Goal: Task Accomplishment & Management: Complete application form

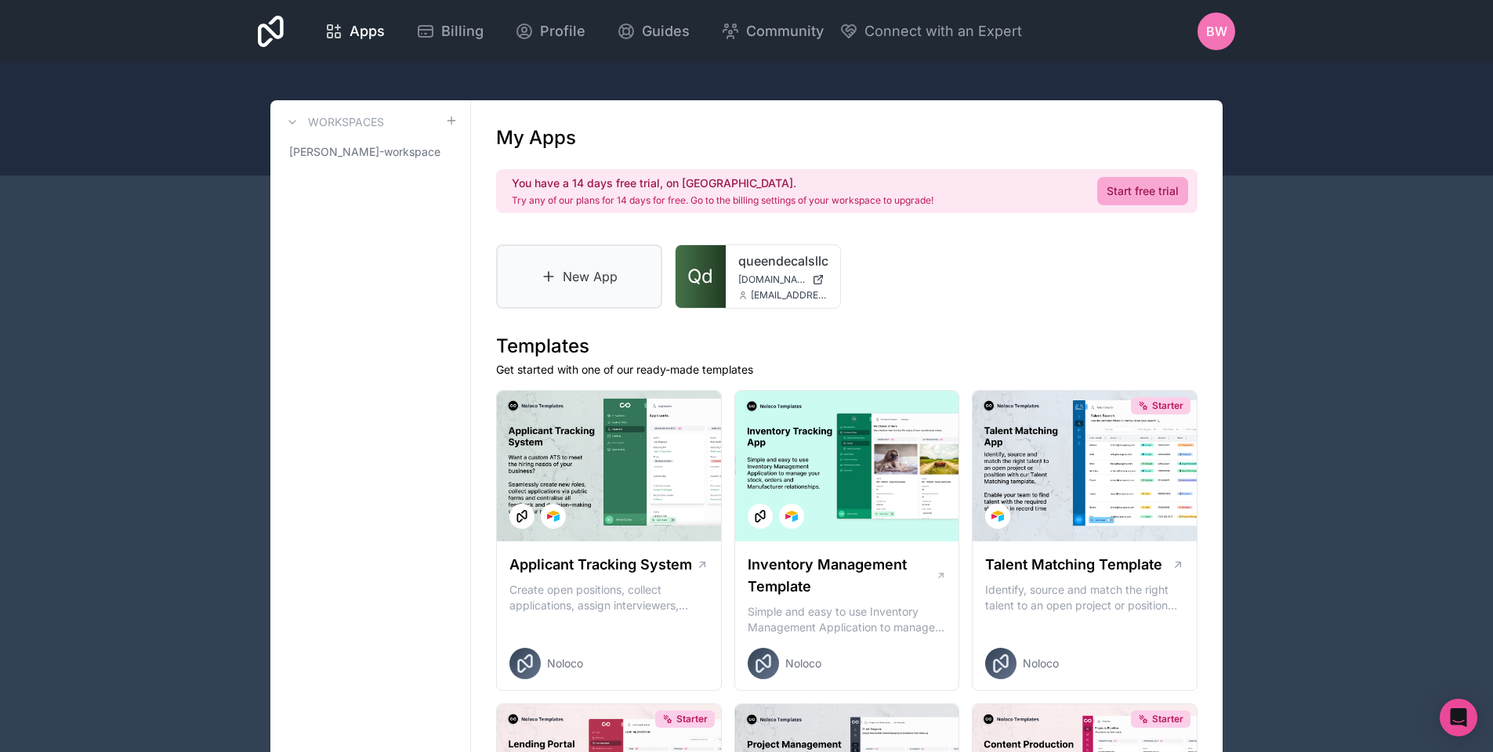
click at [551, 270] on icon at bounding box center [549, 277] width 16 height 16
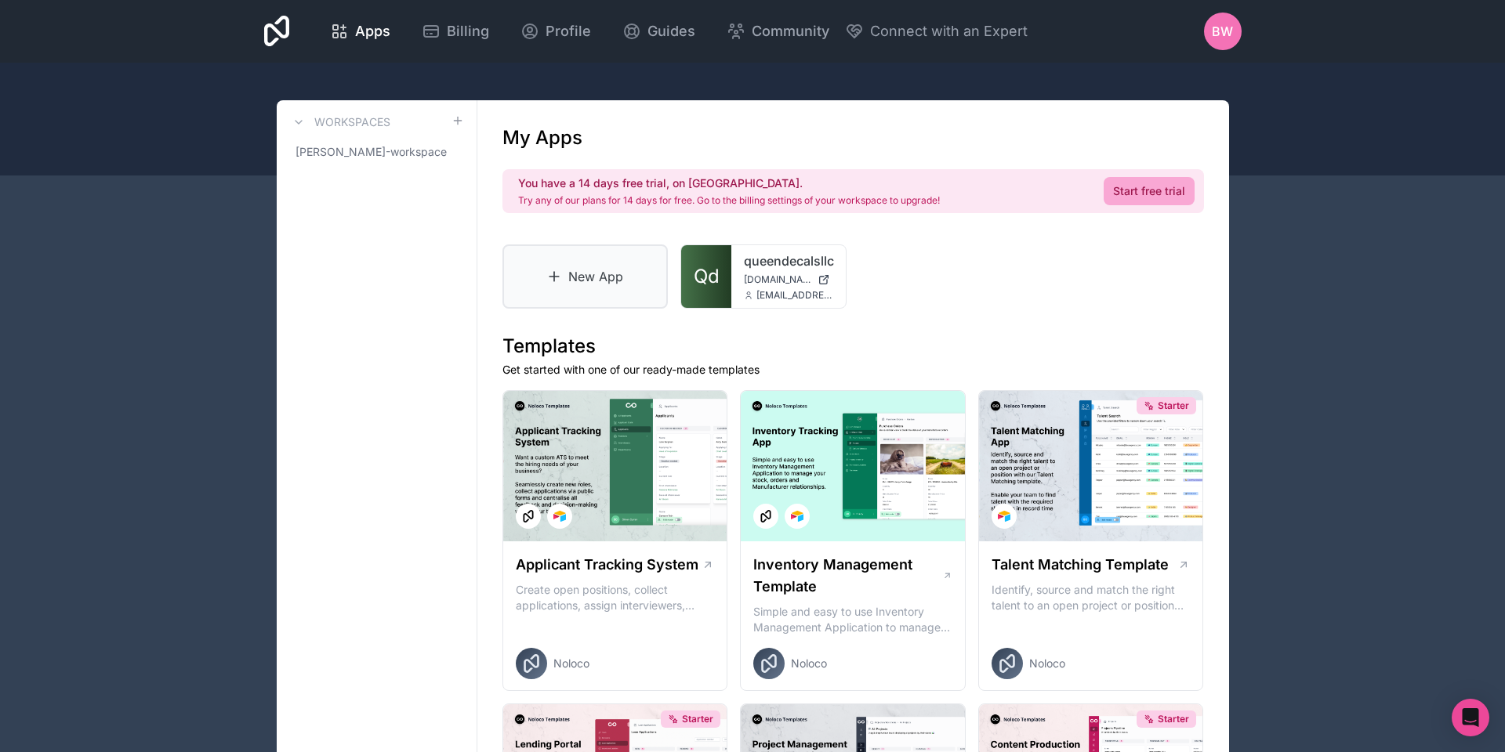
click at [561, 302] on link "New App" at bounding box center [585, 277] width 166 height 64
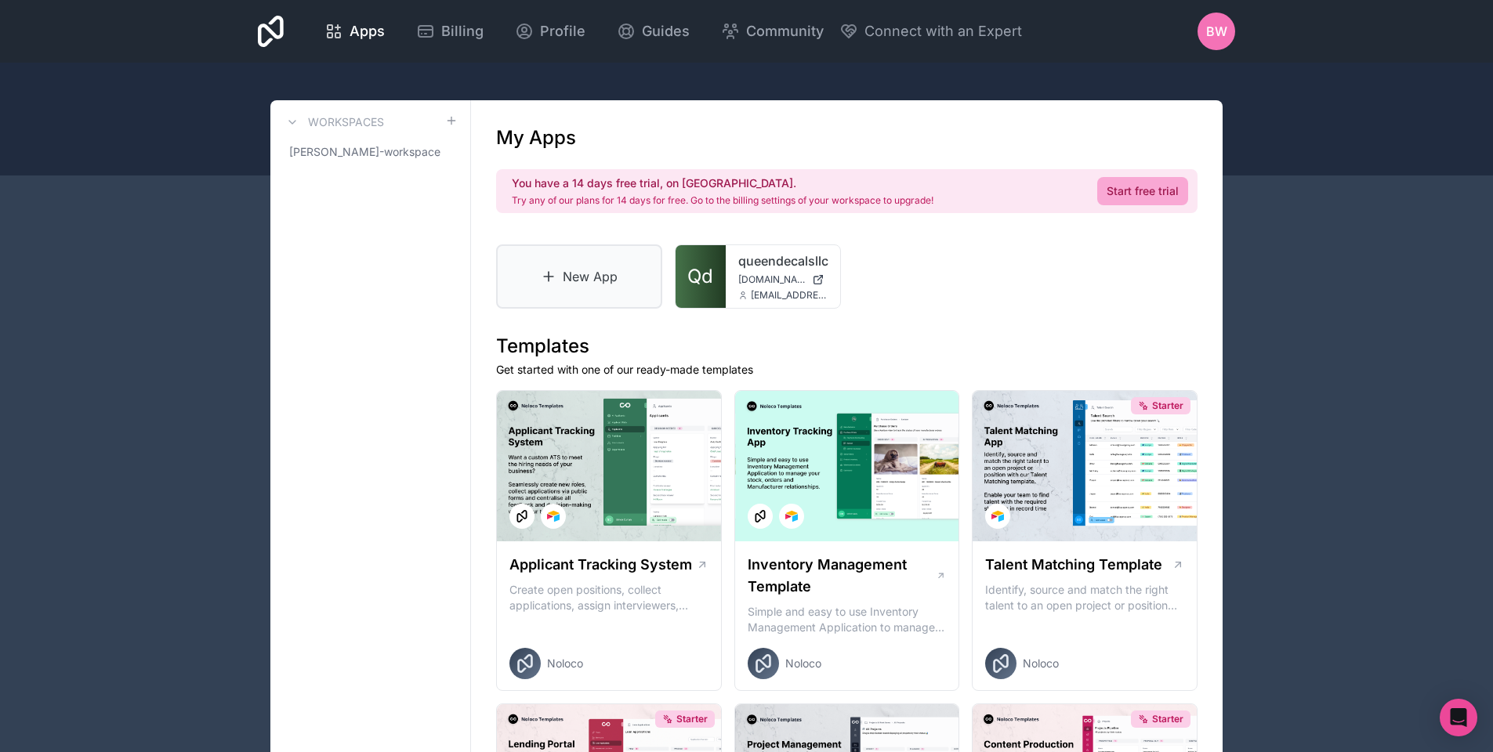
click at [583, 267] on link "New App" at bounding box center [579, 277] width 166 height 64
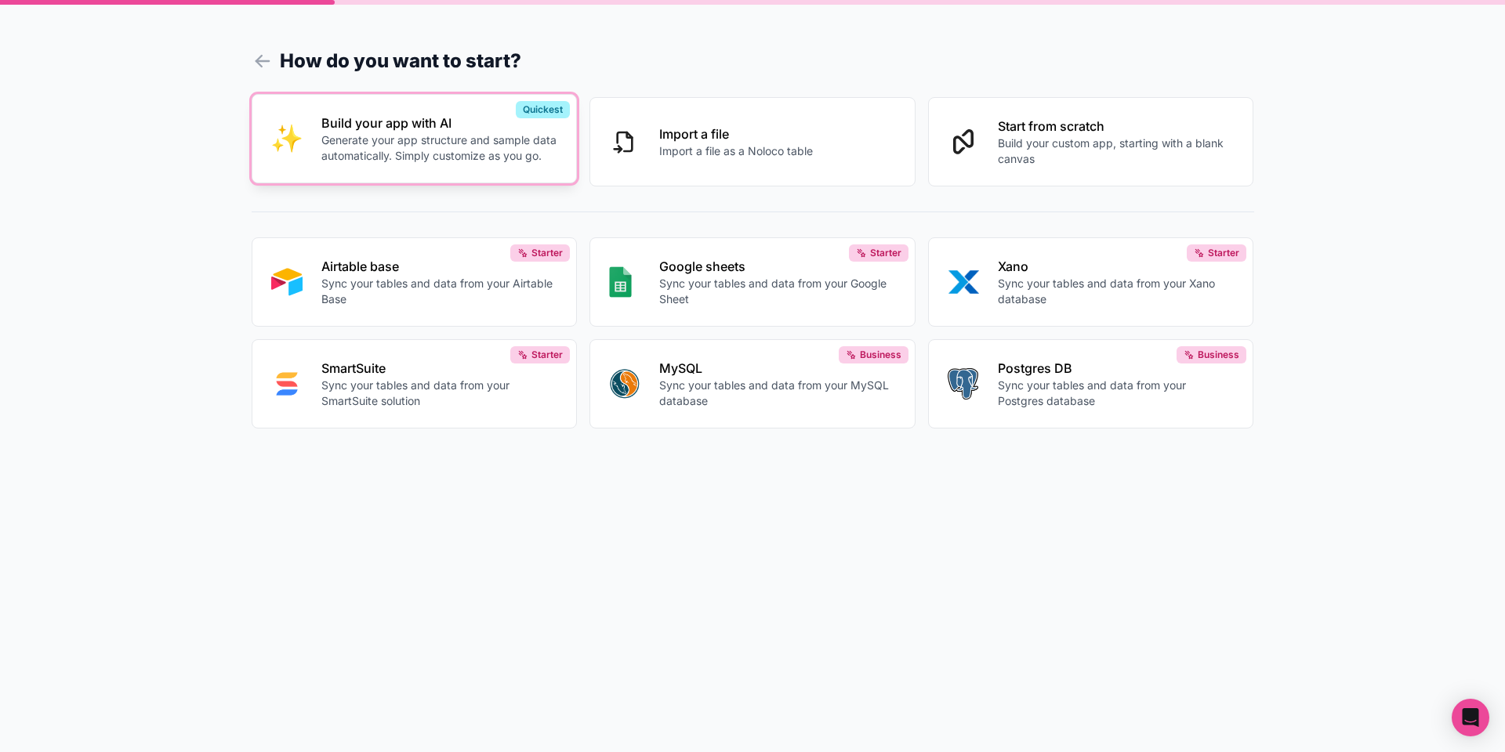
click at [310, 112] on button "Build your app with AI Generate your app structure and sample data automaticall…" at bounding box center [415, 138] width 326 height 89
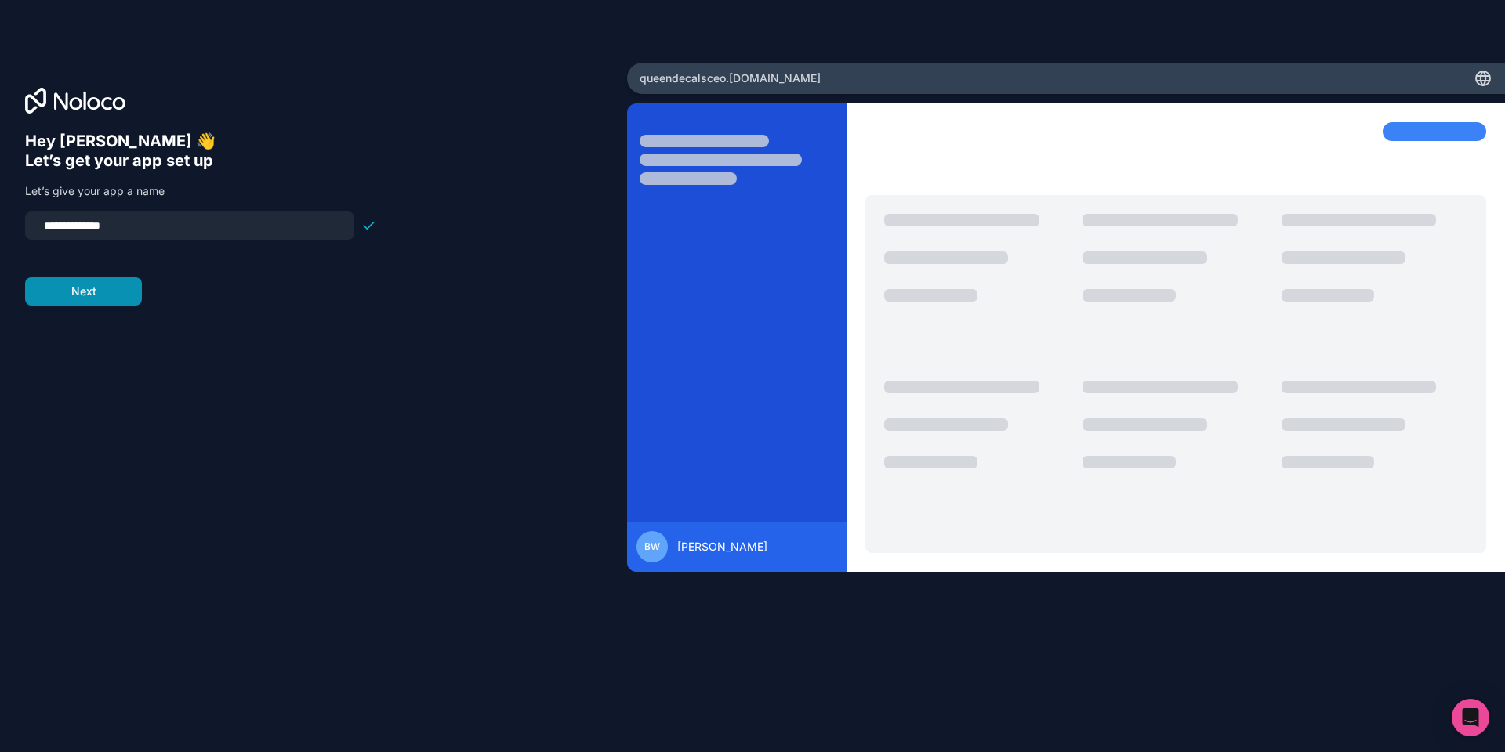
type input "**********"
click at [96, 295] on button "Next" at bounding box center [83, 291] width 117 height 28
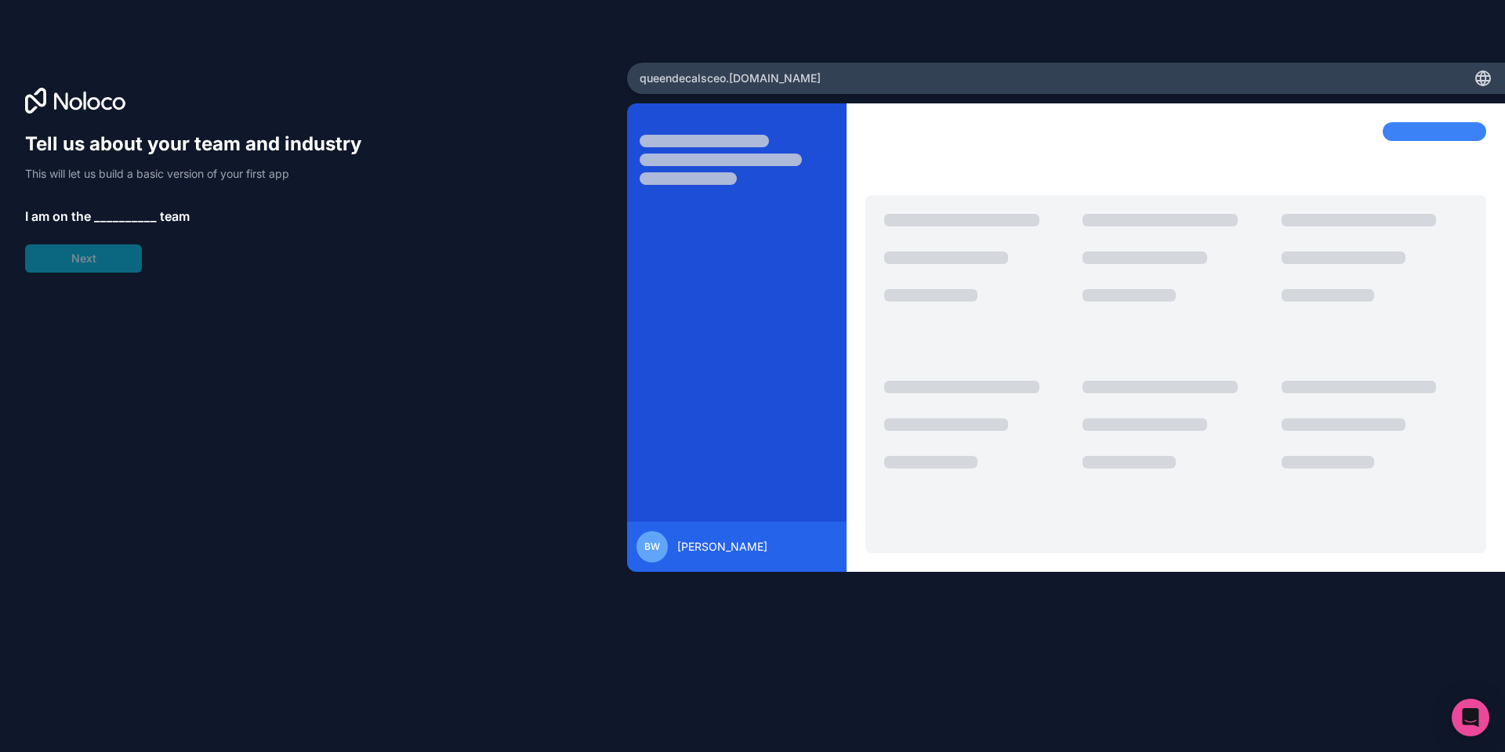
click at [111, 212] on span "__________" at bounding box center [125, 216] width 63 height 19
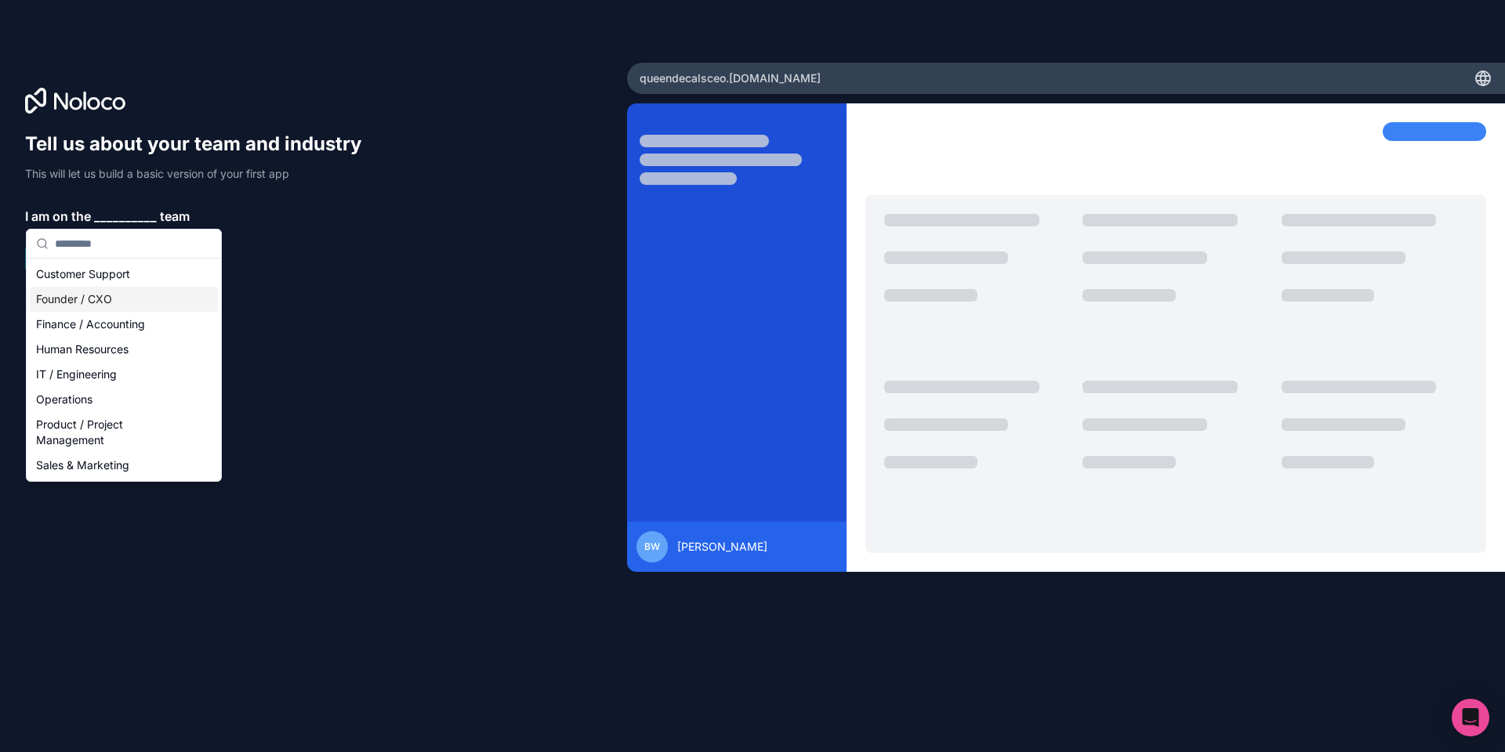
click at [96, 301] on div "Founder / CXO" at bounding box center [124, 299] width 188 height 25
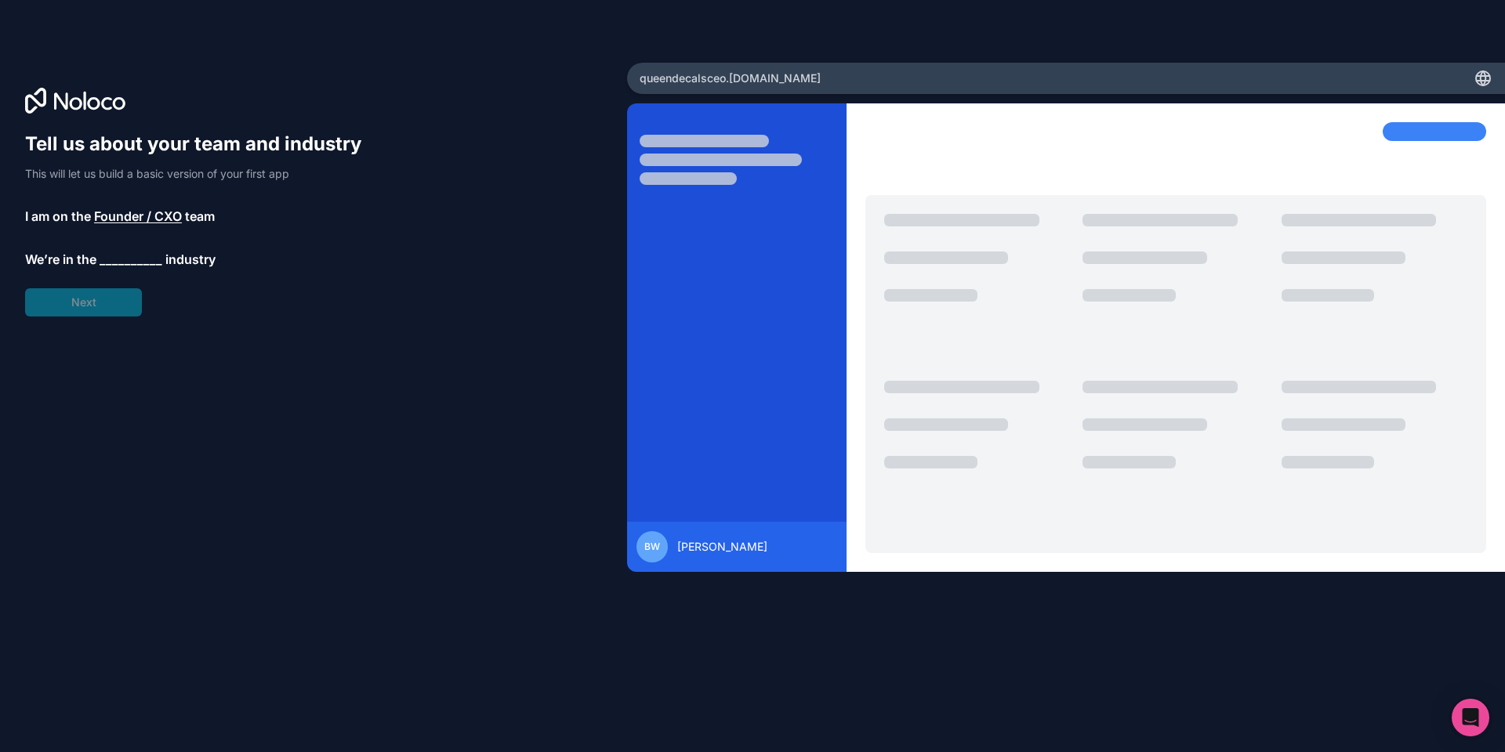
click at [96, 301] on div "Tell us about your team and industry This will let us build a basic version of …" at bounding box center [200, 224] width 351 height 185
click at [134, 268] on span "__________" at bounding box center [131, 260] width 63 height 19
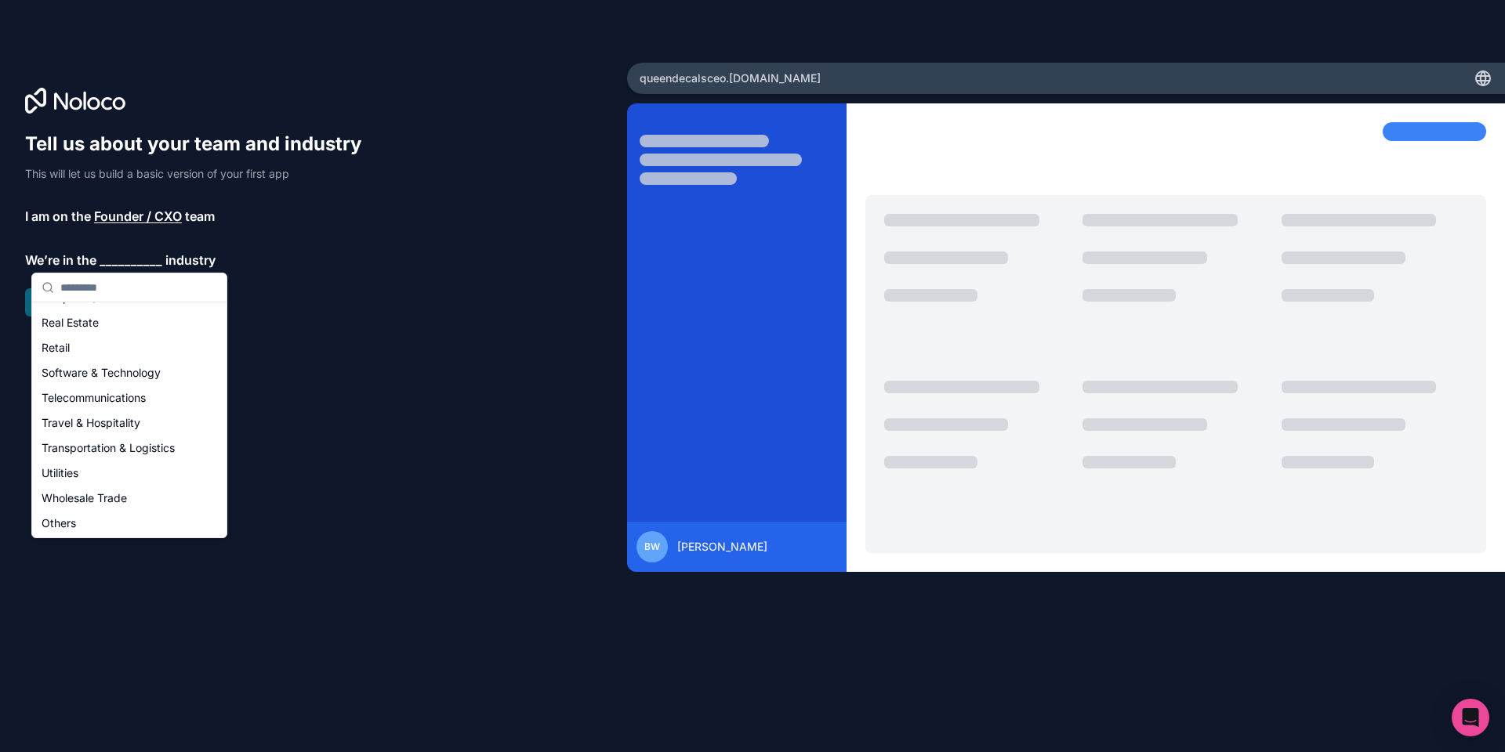
scroll to position [323, 0]
click at [65, 356] on div "Retail" at bounding box center [129, 346] width 188 height 25
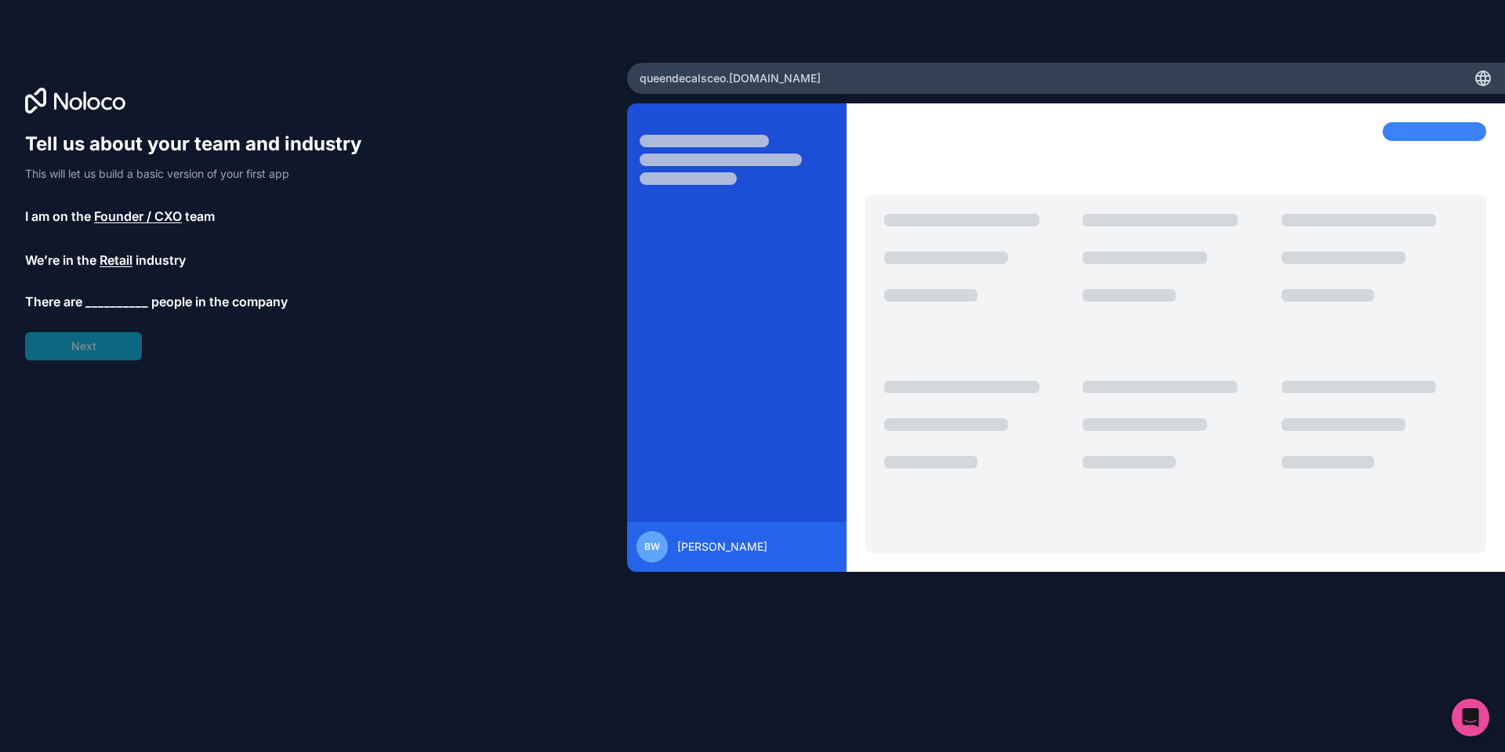
click at [63, 360] on div "Tell us about your team and industry This will let us build a basic version of …" at bounding box center [200, 246] width 351 height 229
click at [81, 322] on div "Tell us about your team and industry This will let us build a basic version of …" at bounding box center [200, 246] width 351 height 229
click at [92, 316] on div "Tell us about your team and industry This will let us build a basic version of …" at bounding box center [200, 246] width 351 height 229
drag, startPoint x: 92, startPoint y: 316, endPoint x: 100, endPoint y: 309, distance: 11.1
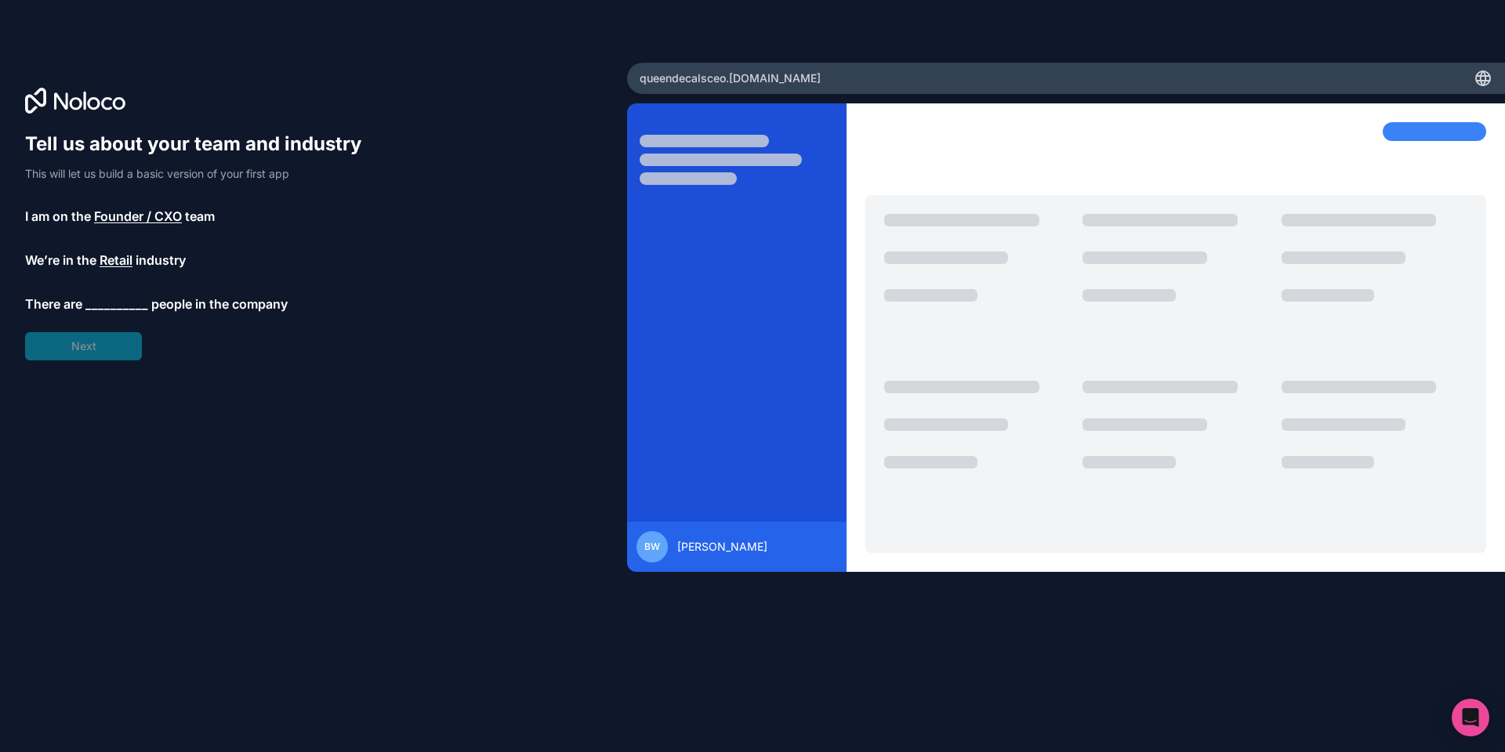
click at [100, 309] on span "__________" at bounding box center [116, 304] width 63 height 19
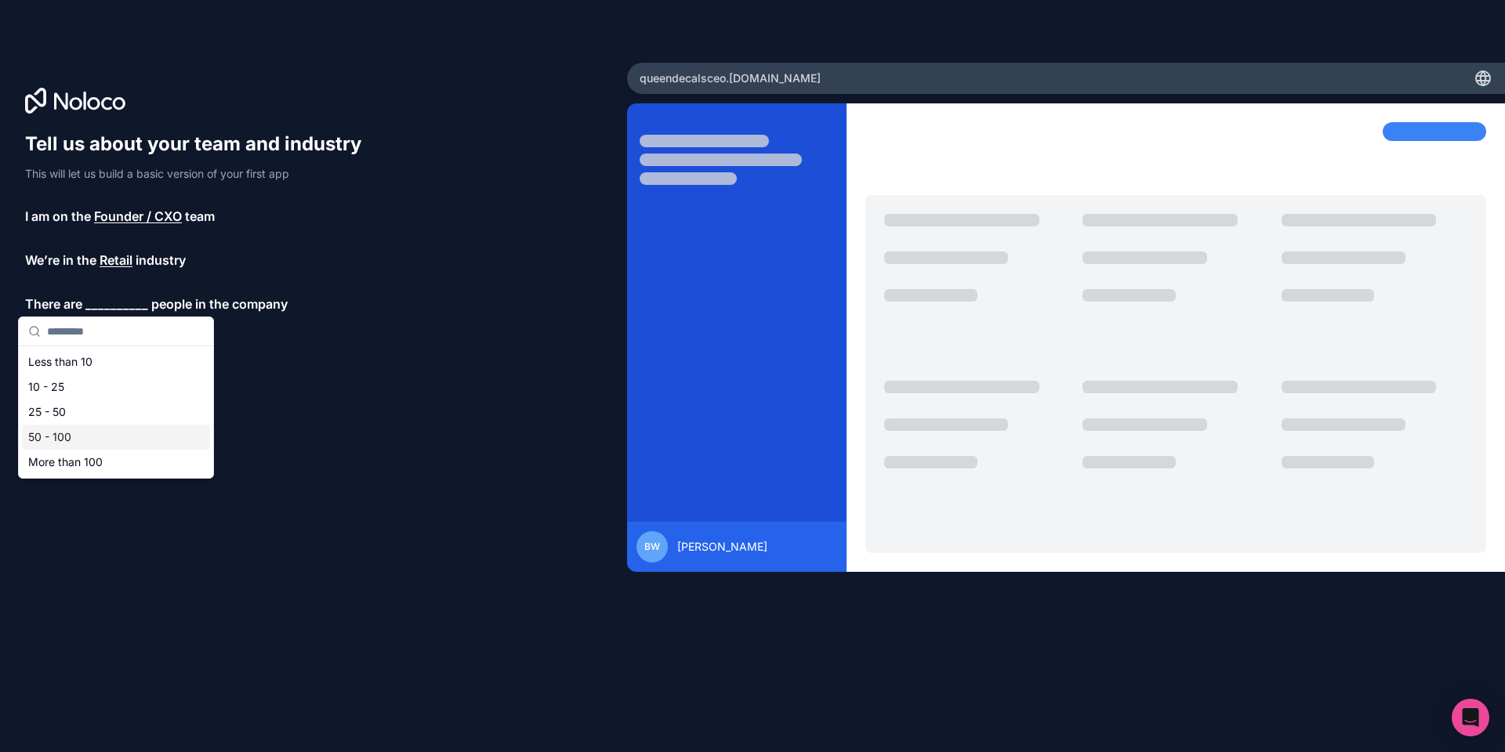
click at [58, 436] on div "50 - 100" at bounding box center [116, 437] width 188 height 25
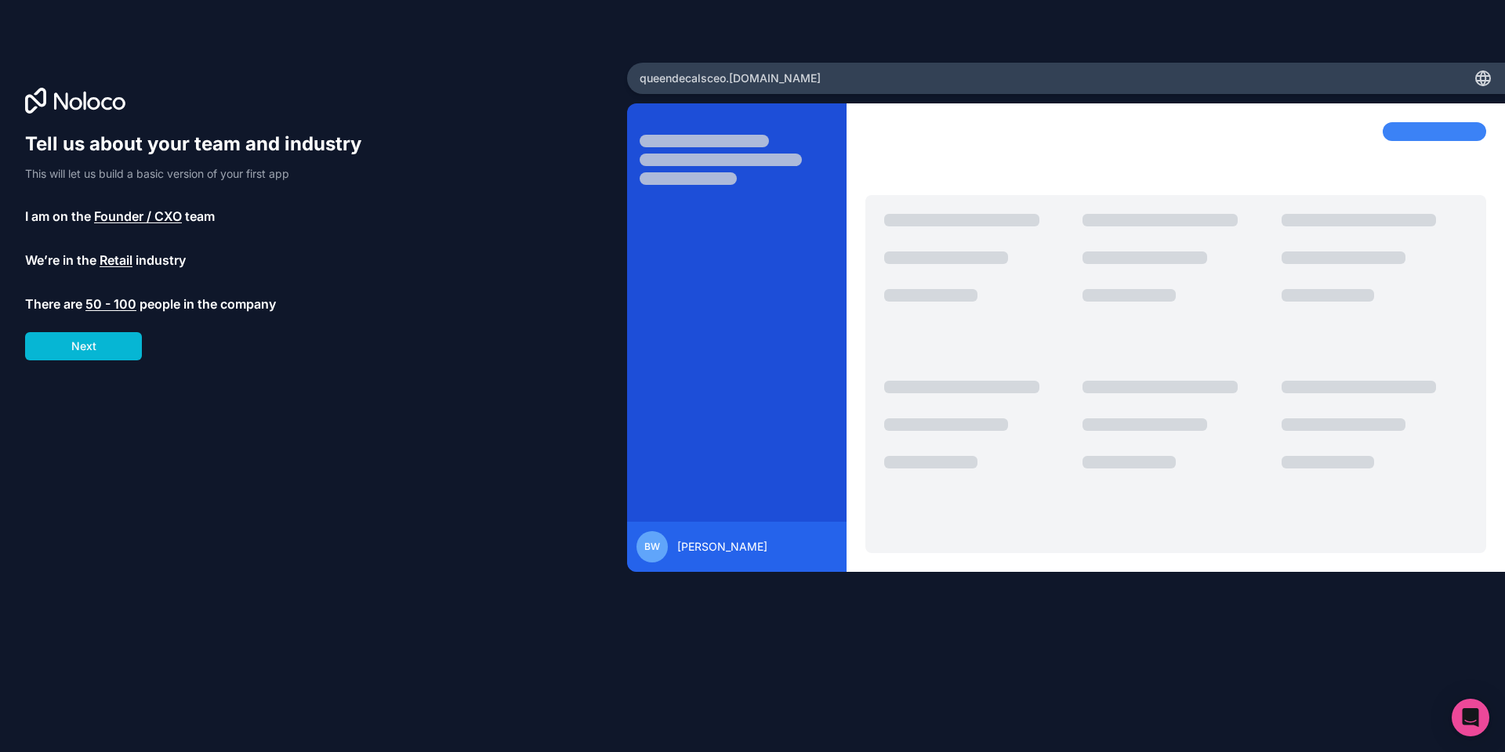
click at [60, 364] on div "Tell us about your team and industry This will let us build a basic version of …" at bounding box center [313, 398] width 577 height 533
click at [59, 354] on button "Next" at bounding box center [83, 346] width 117 height 28
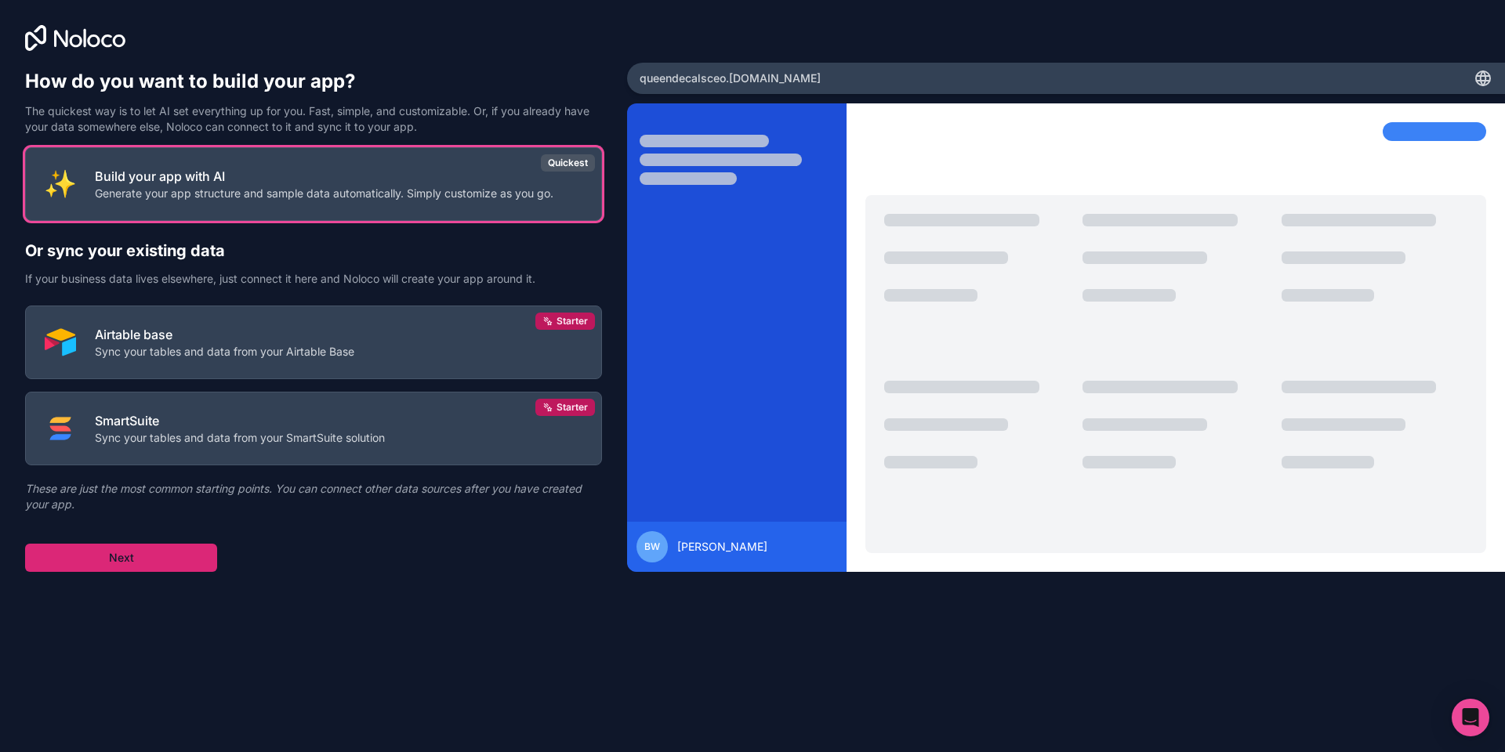
click at [94, 562] on button "Next" at bounding box center [121, 558] width 192 height 28
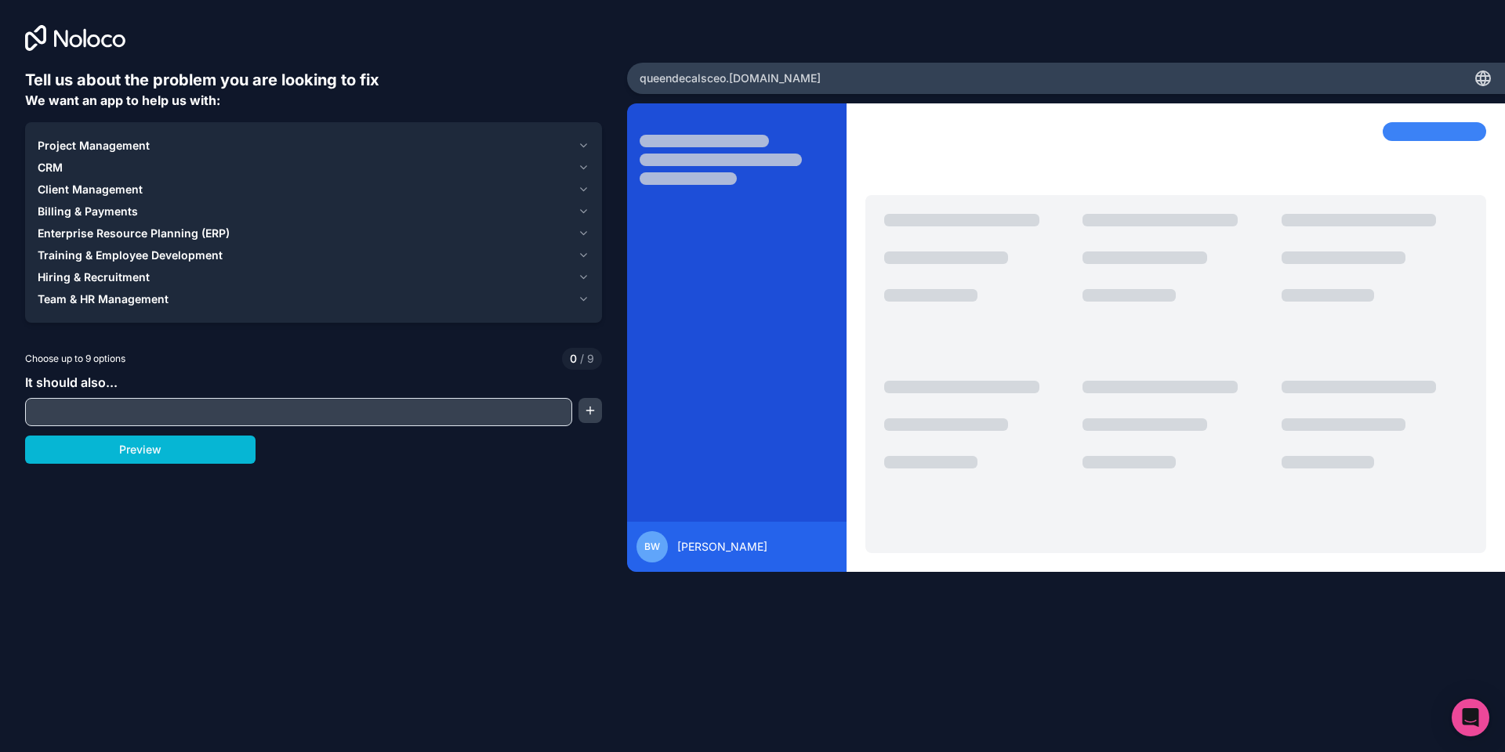
click at [112, 417] on input "text" at bounding box center [298, 412] width 539 height 22
click at [201, 250] on span "Training & Employee Development" at bounding box center [130, 256] width 185 height 16
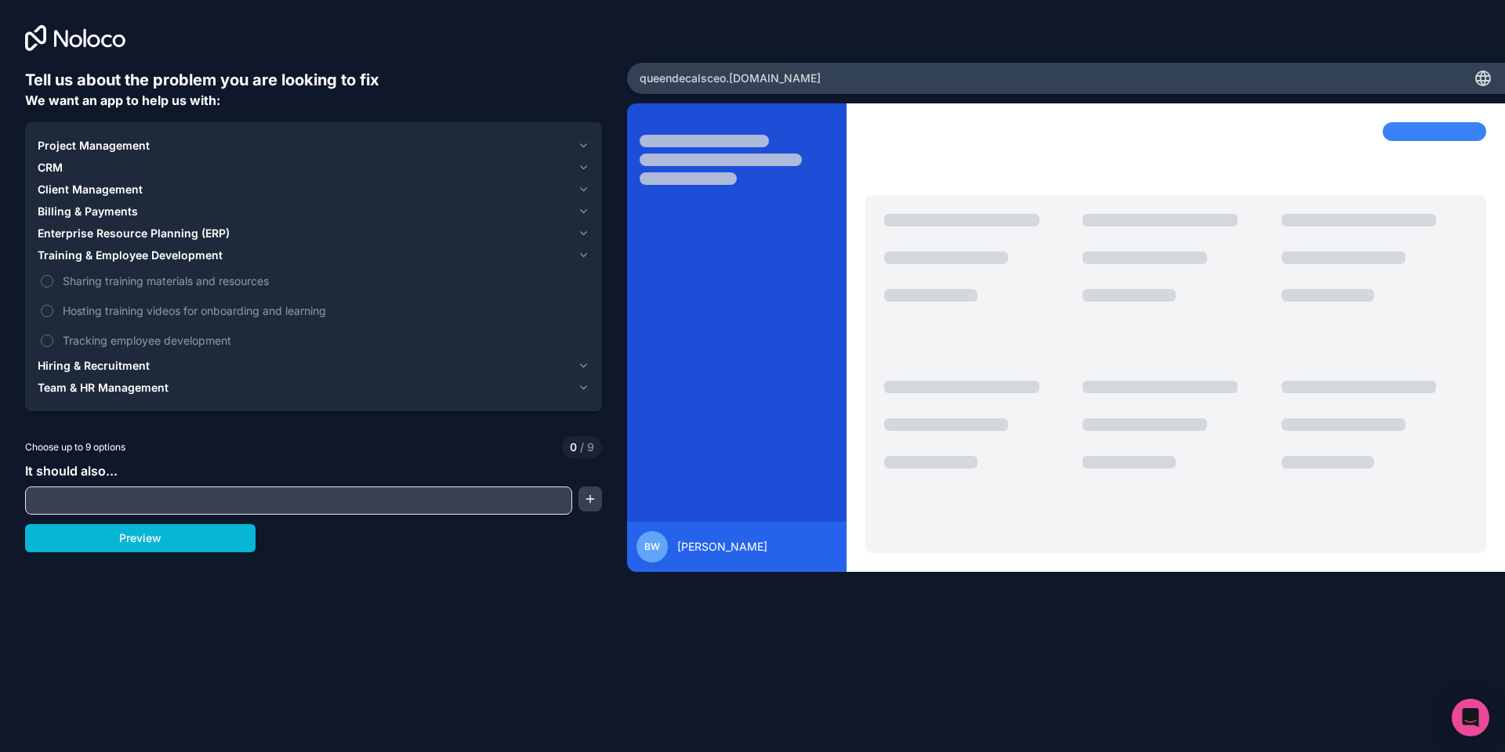
click at [119, 249] on span "Training & Employee Development" at bounding box center [130, 256] width 185 height 16
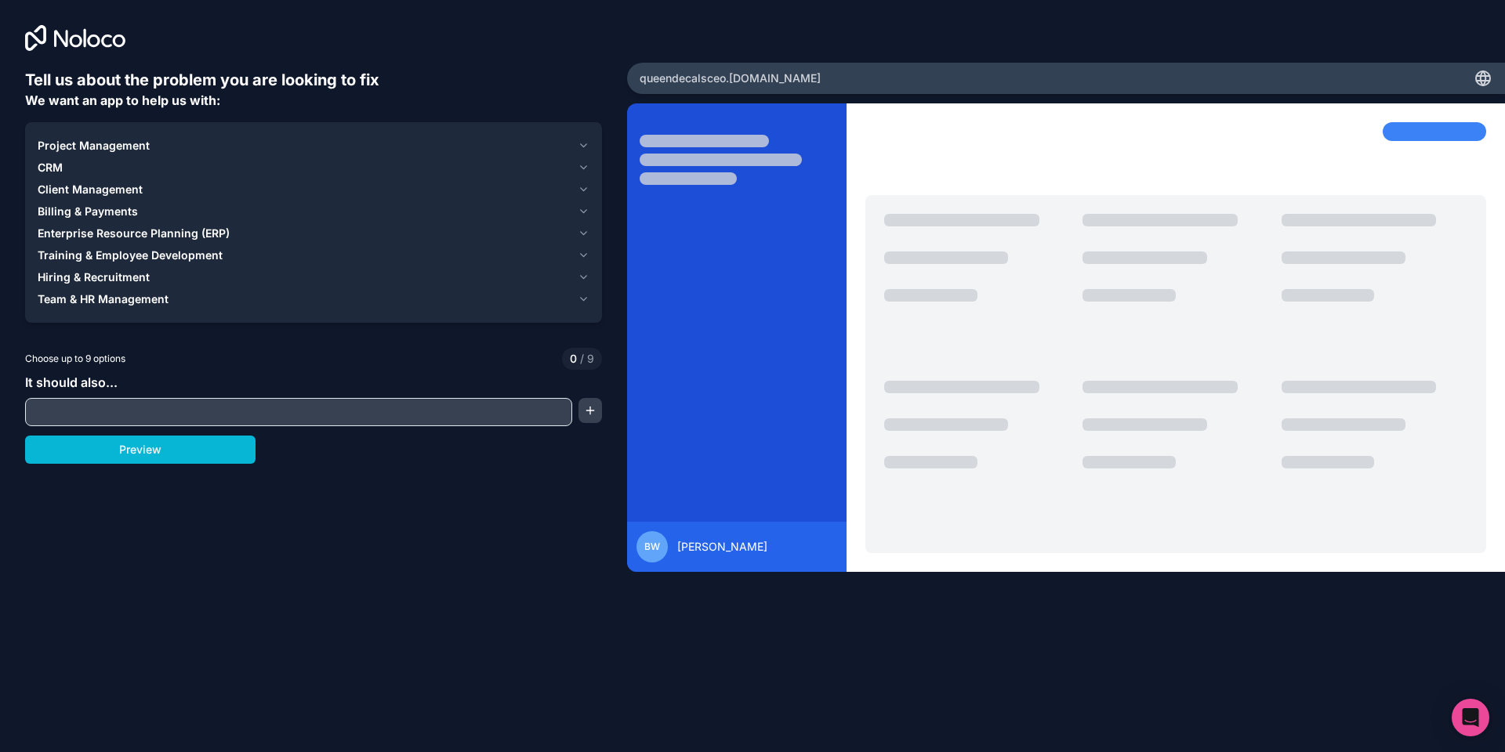
click at [133, 134] on div "Project Management CRM Client Management Billing & Payments Enterprise Resource…" at bounding box center [313, 222] width 577 height 201
click at [131, 141] on span "Project Management" at bounding box center [94, 146] width 112 height 16
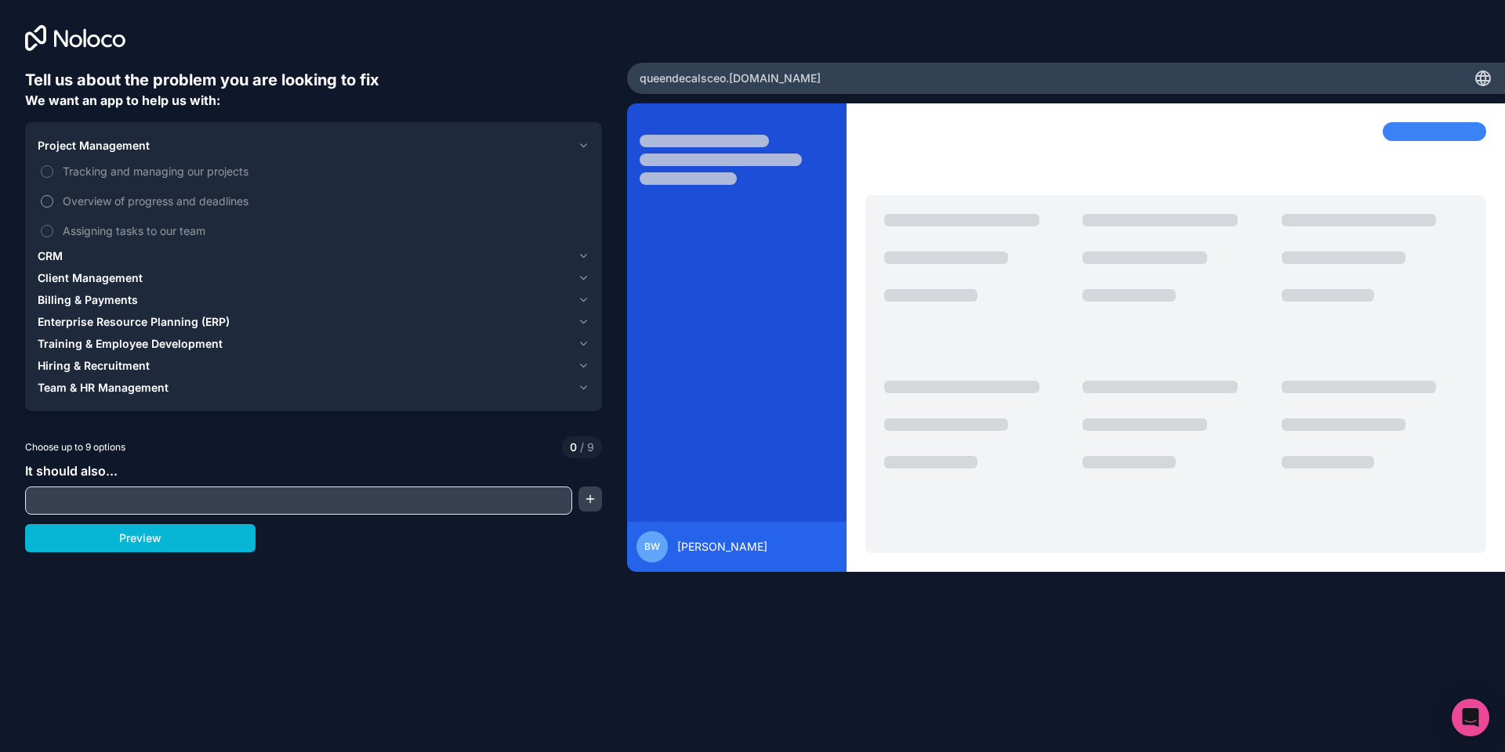
click at [148, 200] on span "Overview of progress and deadlines" at bounding box center [325, 201] width 524 height 16
click at [53, 200] on button "Overview of progress and deadlines" at bounding box center [47, 201] width 13 height 13
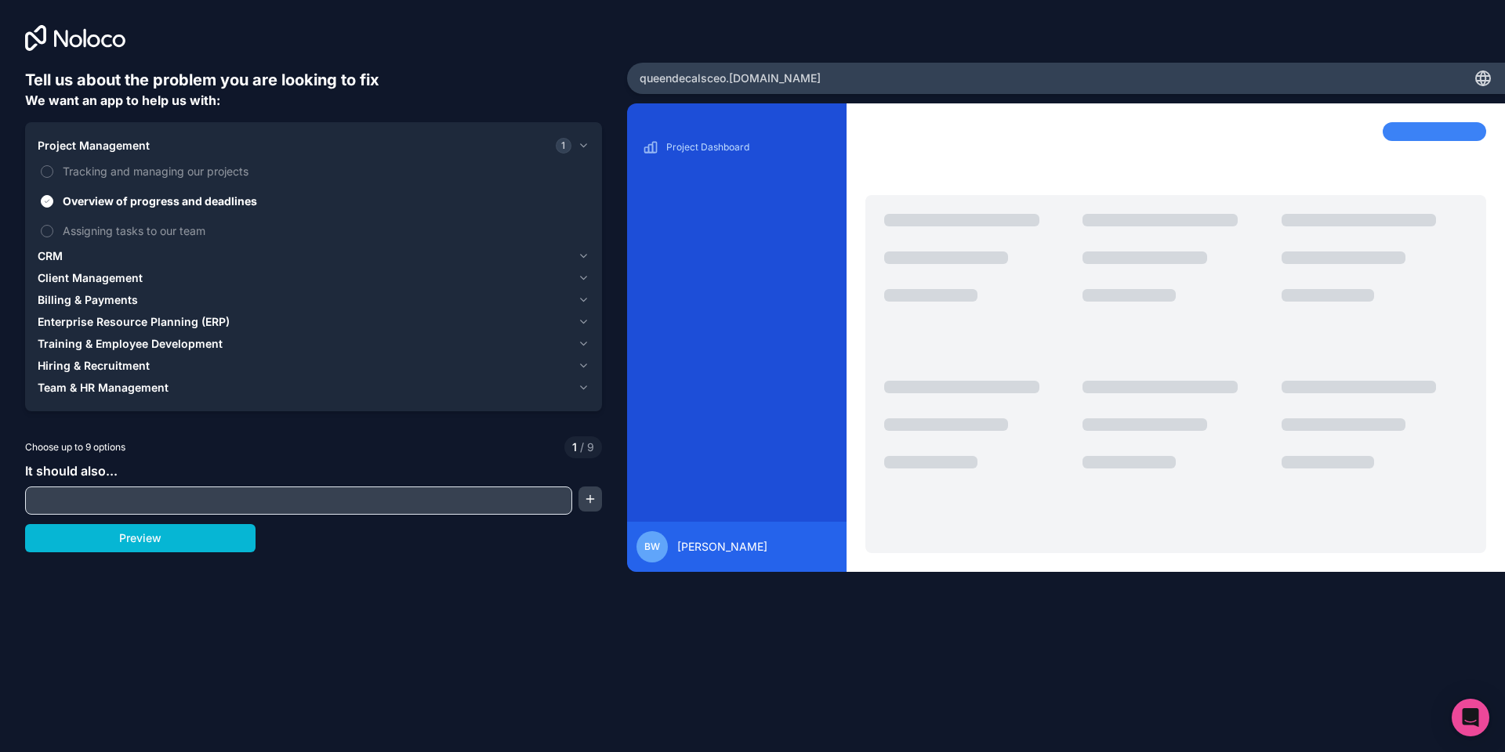
click at [69, 259] on div "CRM" at bounding box center [305, 256] width 534 height 16
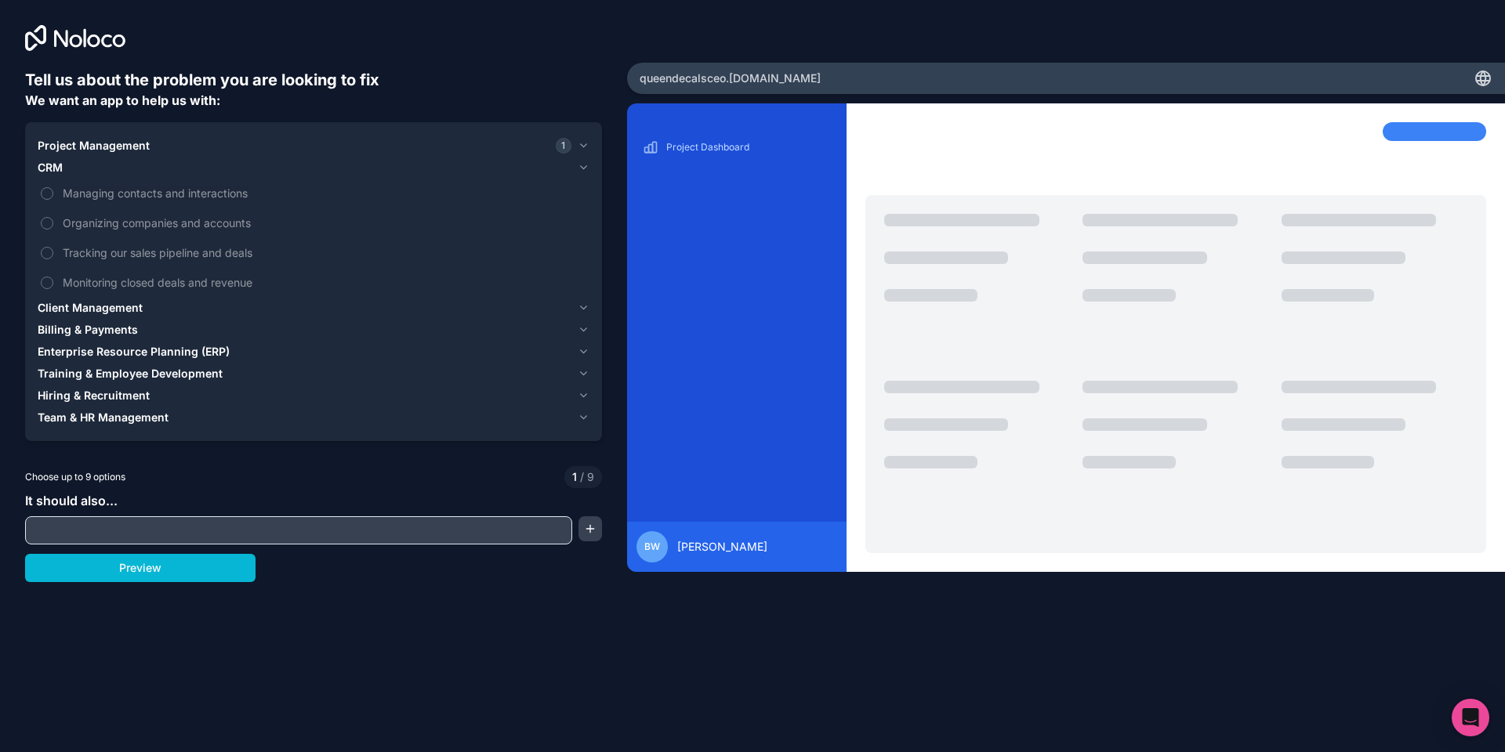
click at [56, 168] on span "CRM" at bounding box center [50, 168] width 25 height 16
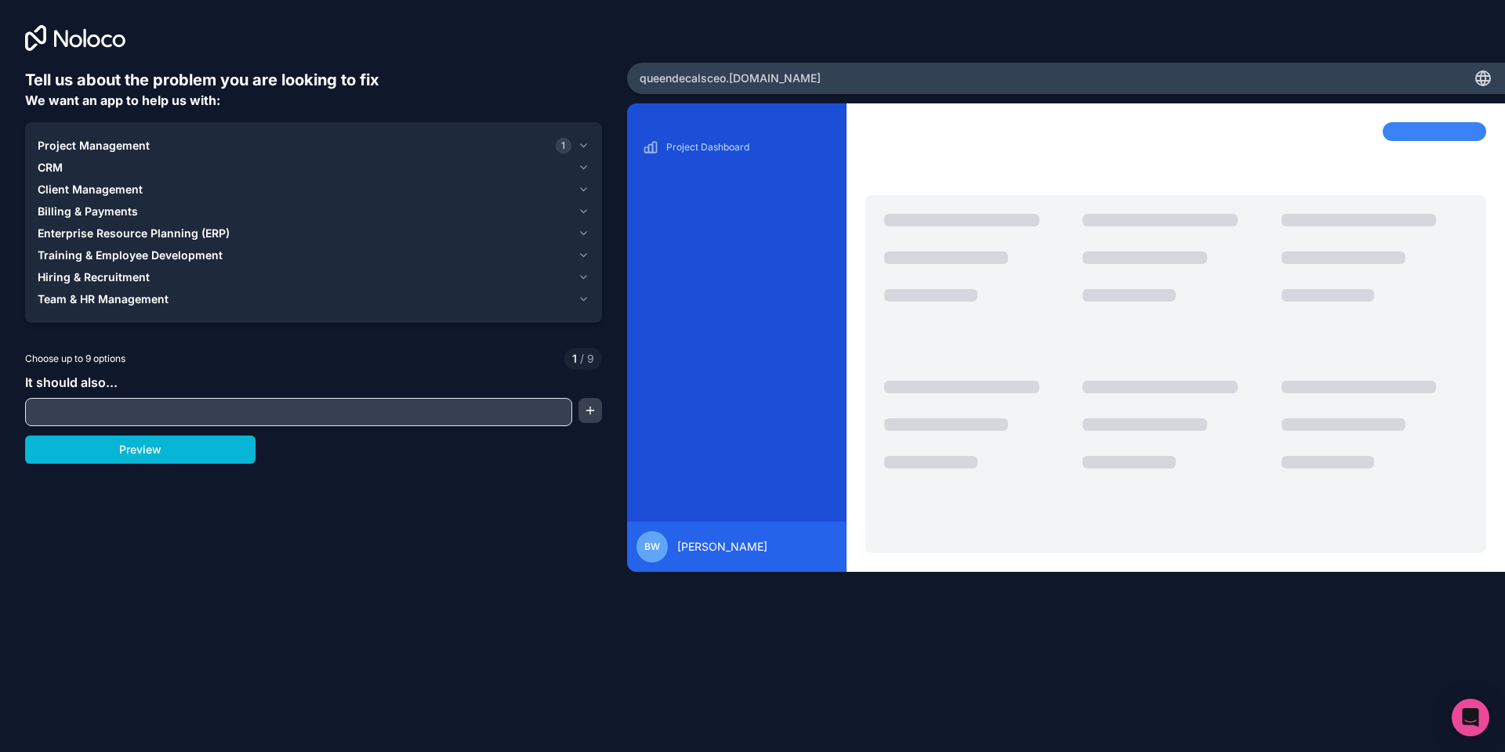
click at [50, 190] on span "Client Management" at bounding box center [90, 190] width 105 height 16
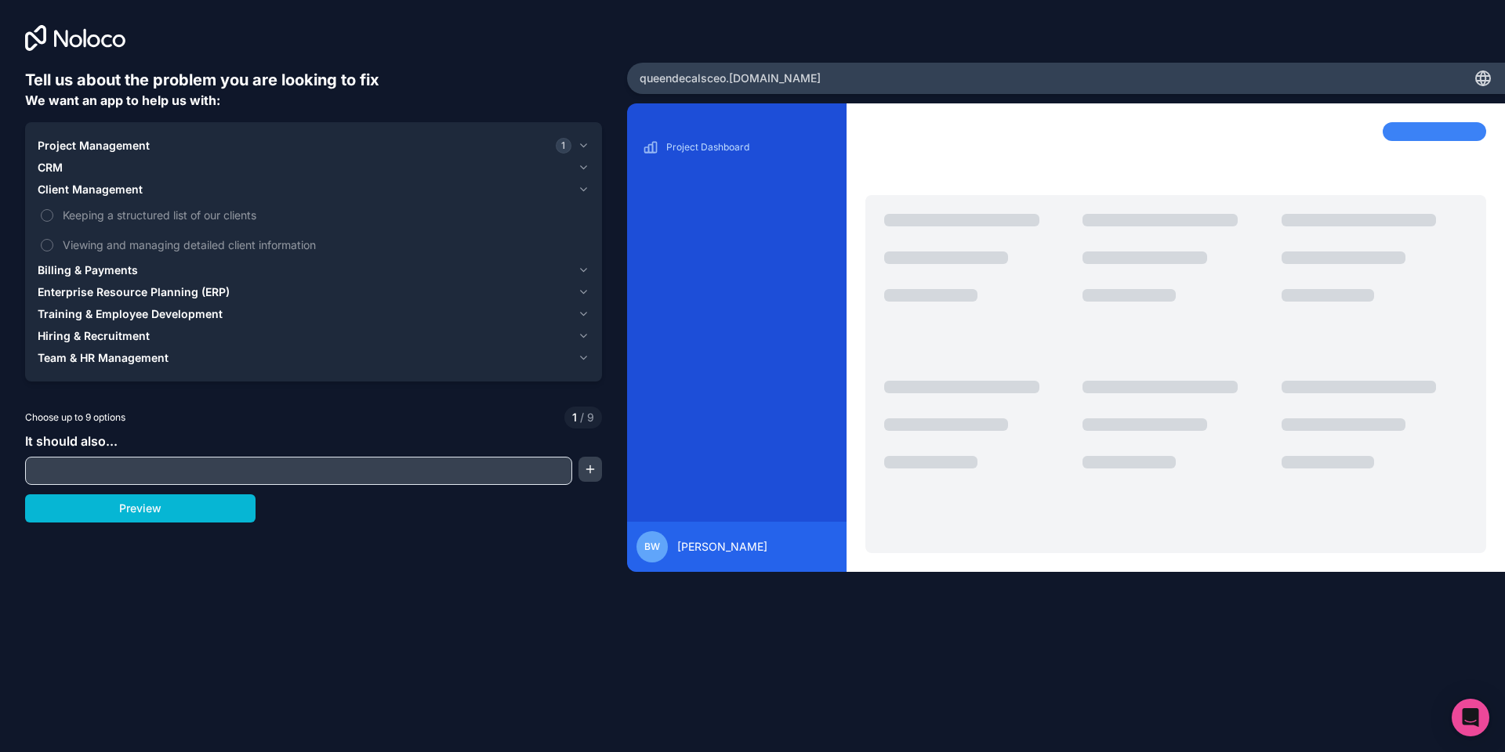
click at [60, 184] on span "Client Management" at bounding box center [90, 190] width 105 height 16
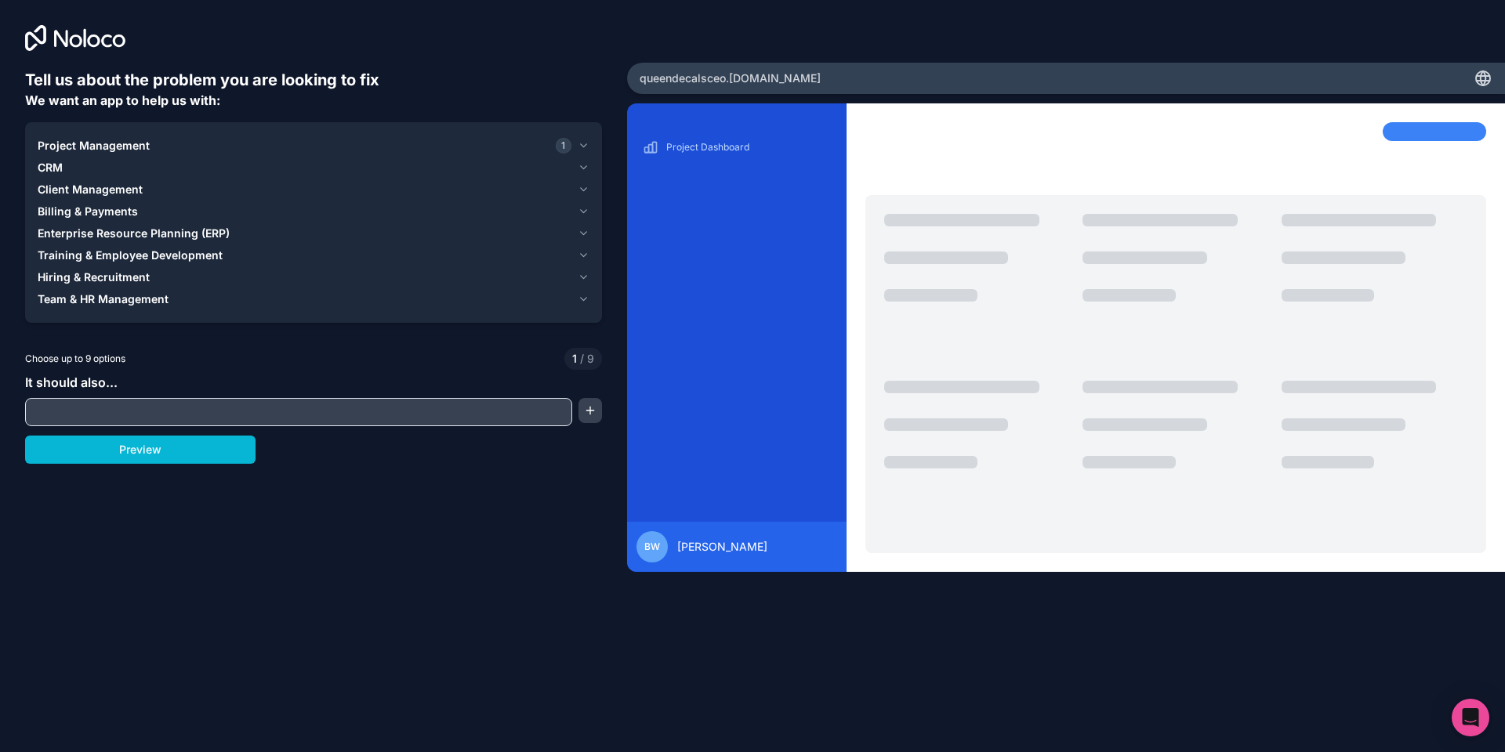
click at [60, 209] on span "Billing & Payments" at bounding box center [88, 212] width 100 height 16
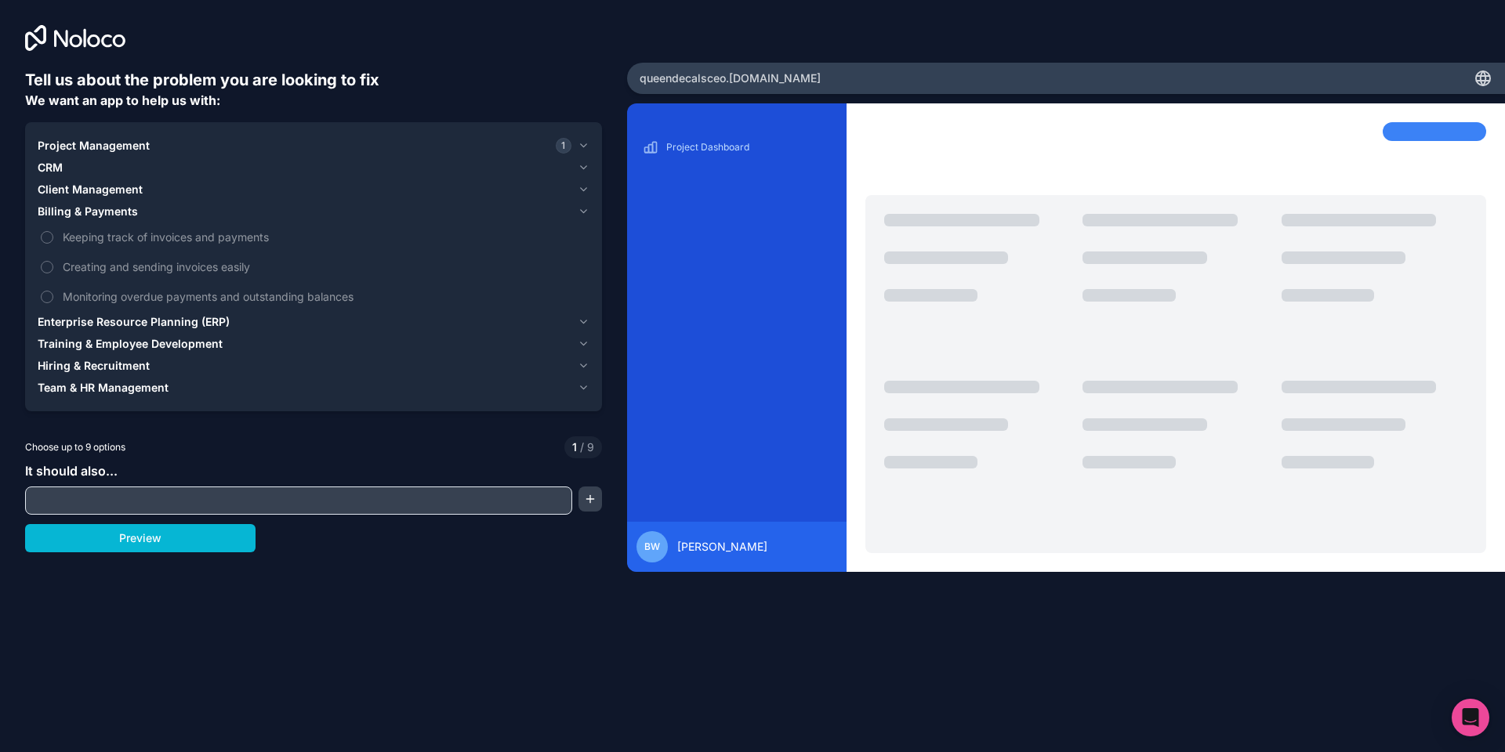
click at [72, 214] on span "Billing & Payments" at bounding box center [88, 212] width 100 height 16
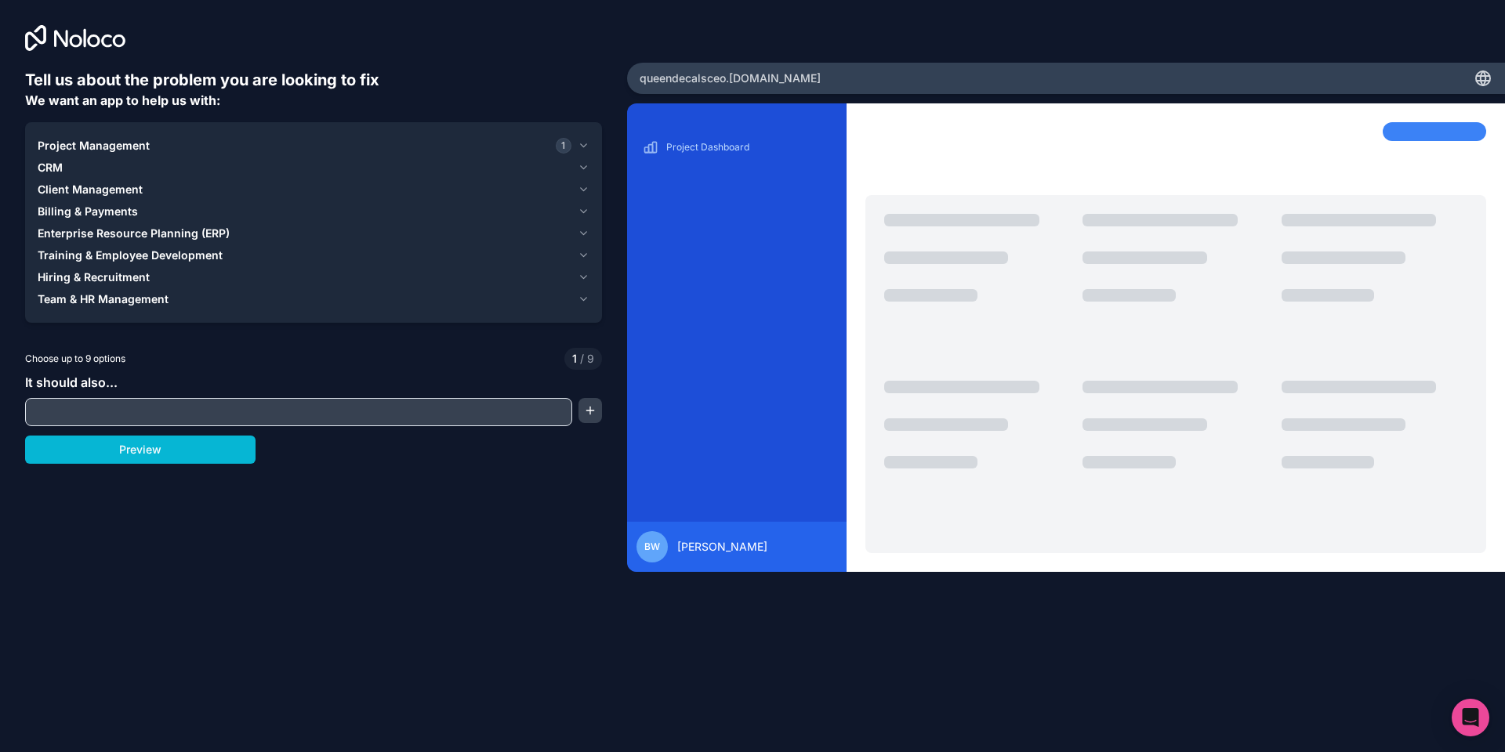
click at [82, 234] on span "Enterprise Resource Planning (ERP)" at bounding box center [134, 234] width 192 height 16
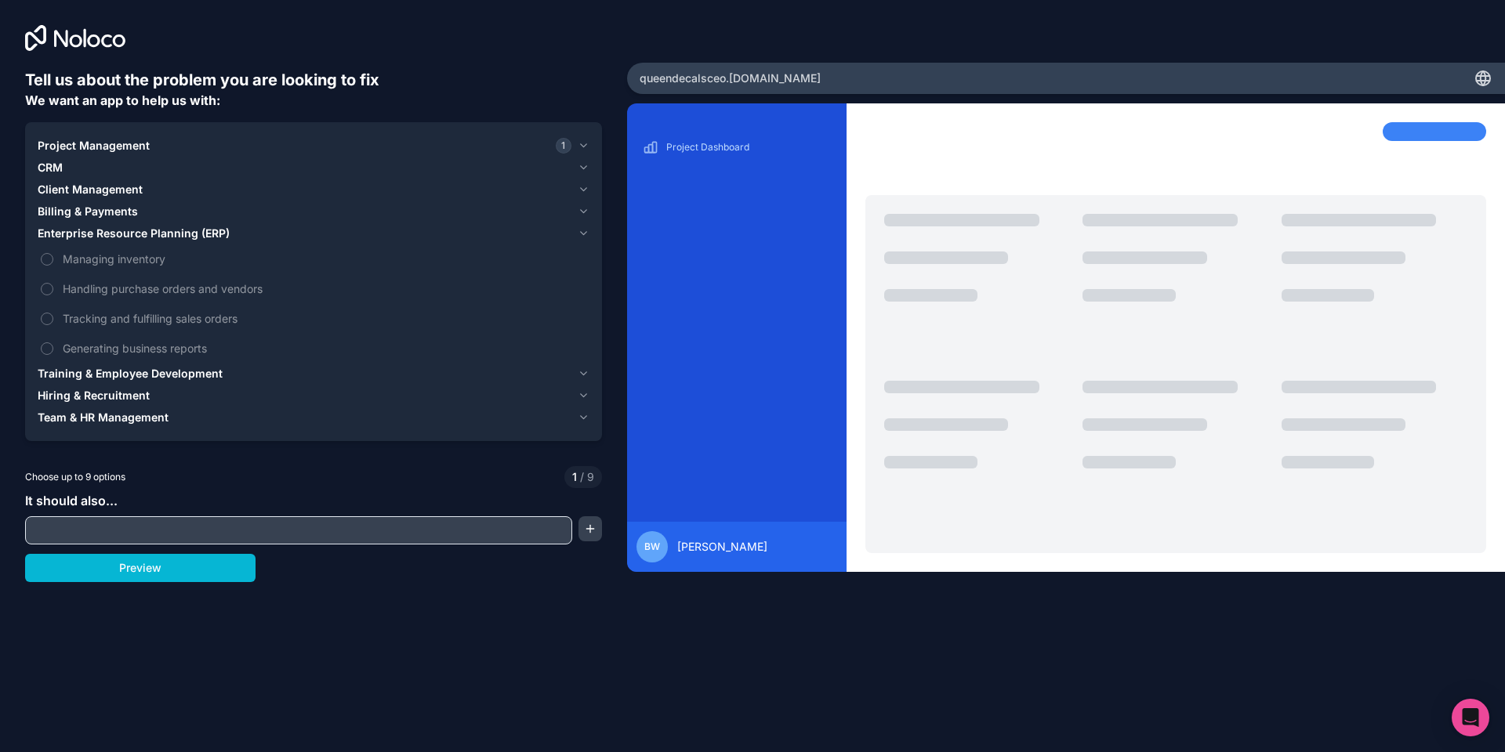
click at [114, 236] on span "Enterprise Resource Planning (ERP)" at bounding box center [134, 234] width 192 height 16
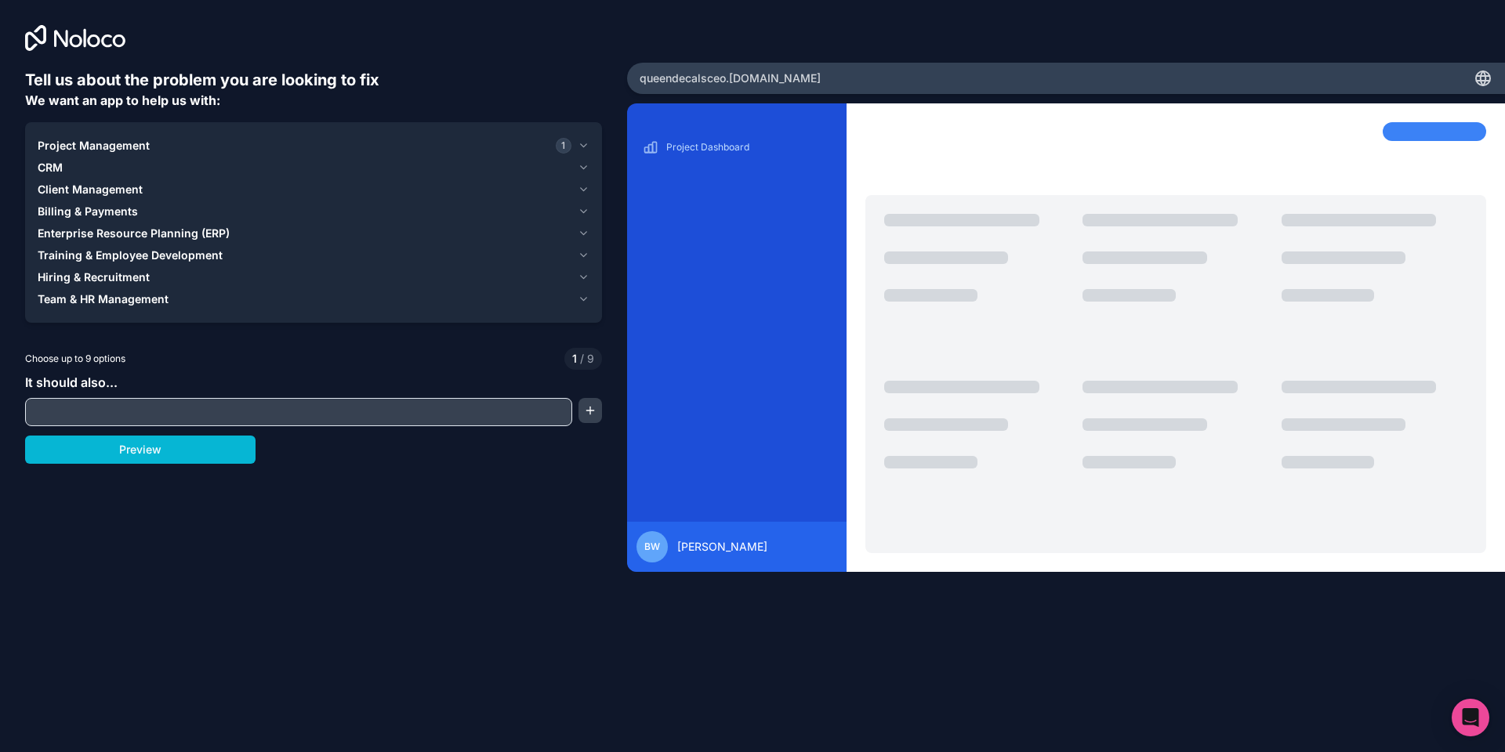
click at [114, 258] on span "Training & Employee Development" at bounding box center [130, 256] width 185 height 16
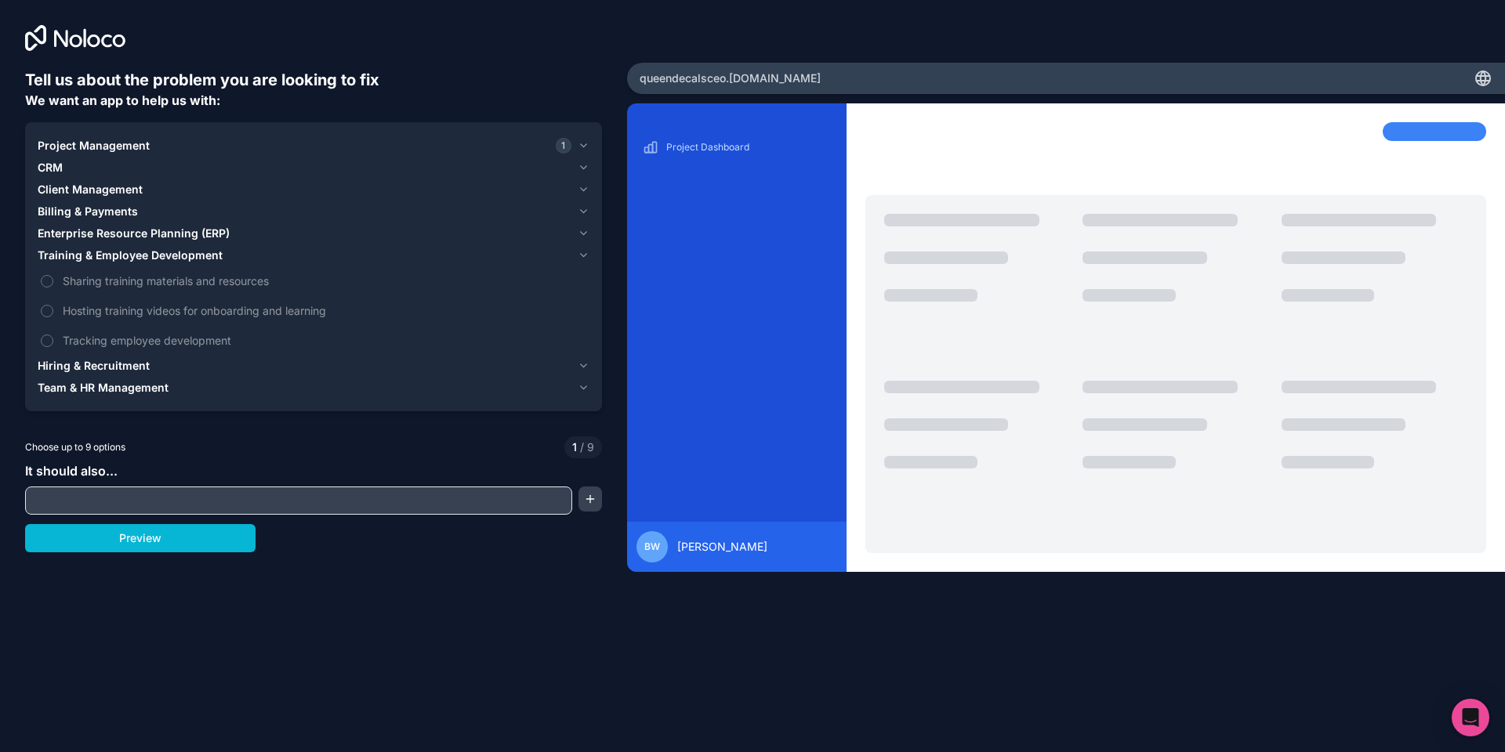
click at [113, 252] on span "Training & Employee Development" at bounding box center [130, 256] width 185 height 16
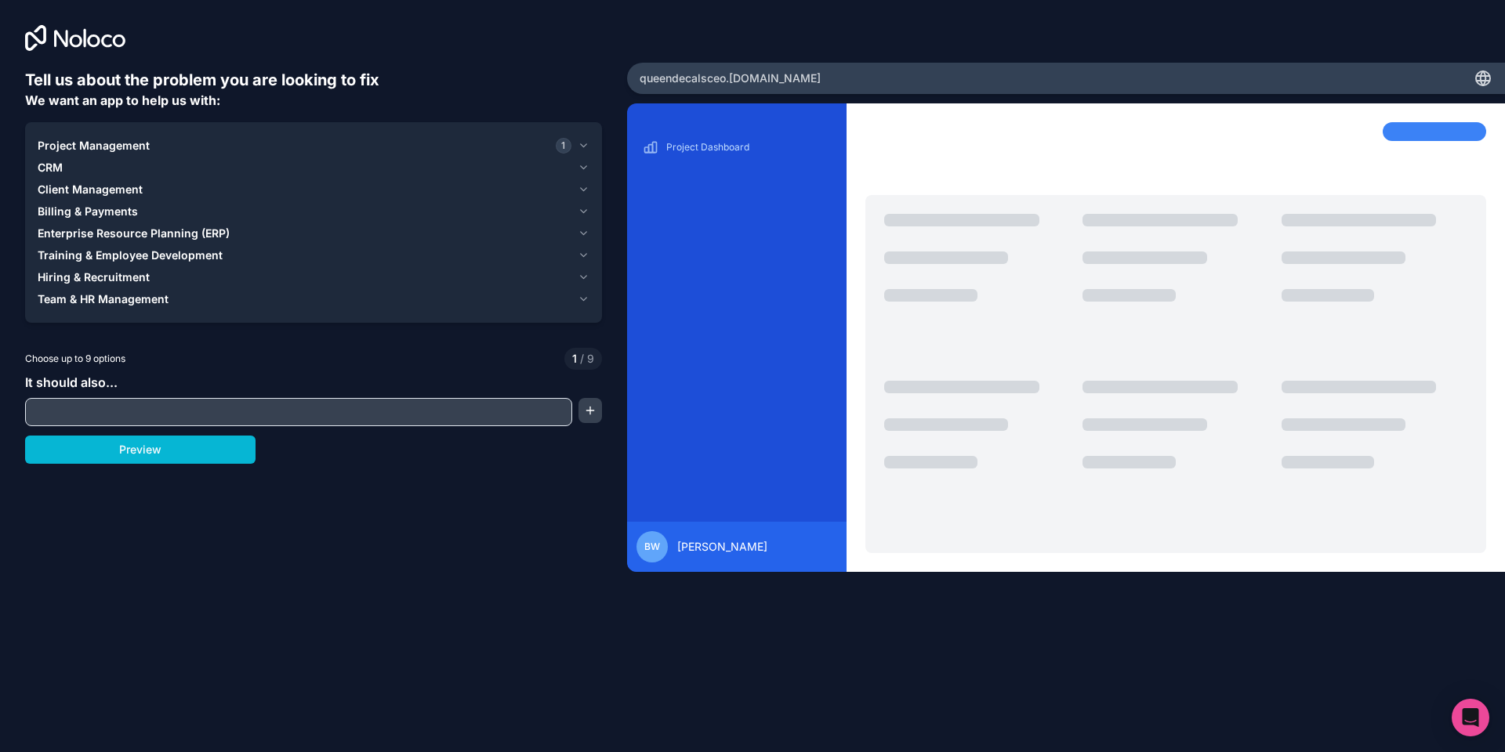
click at [111, 281] on span "Hiring & Recruitment" at bounding box center [94, 278] width 112 height 16
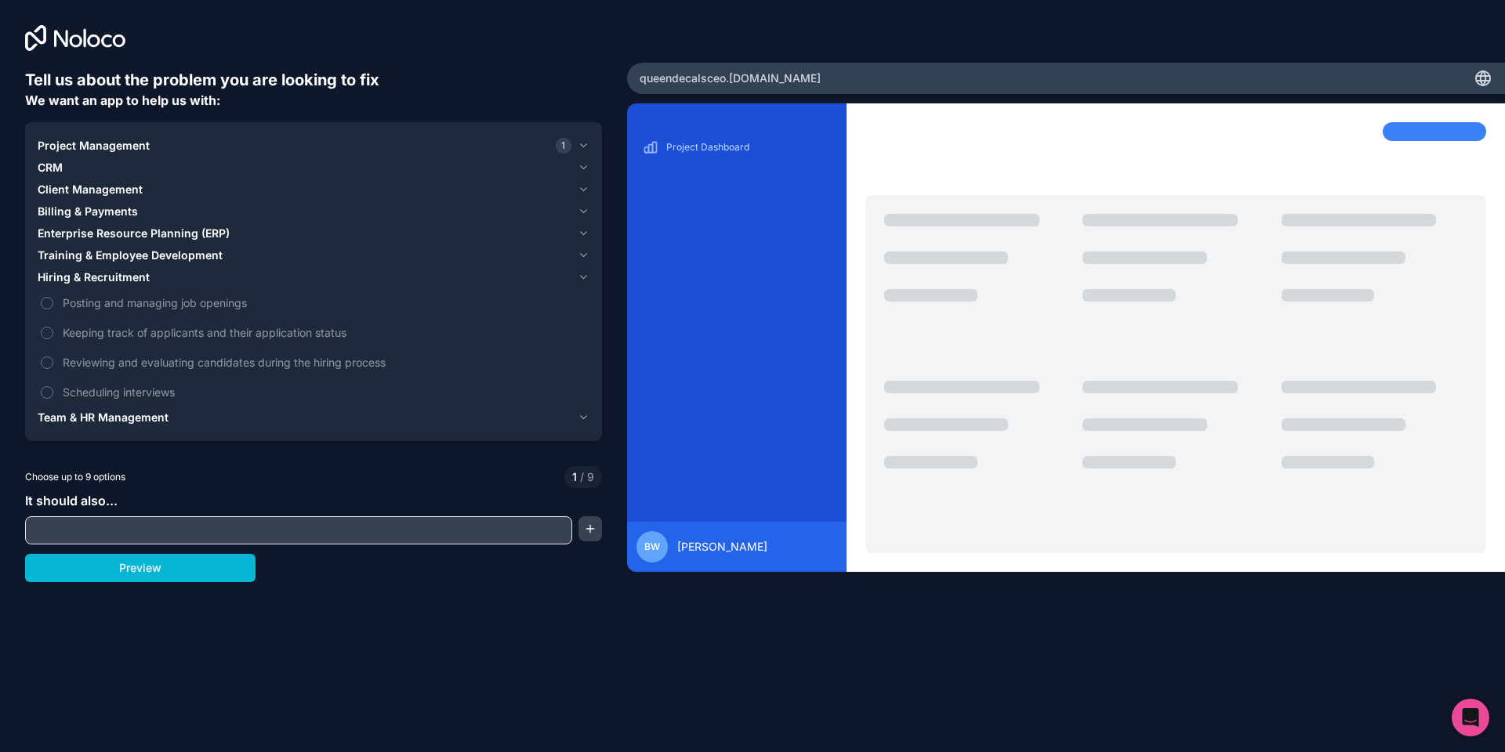
click at [117, 413] on span "Team & HR Management" at bounding box center [103, 418] width 131 height 16
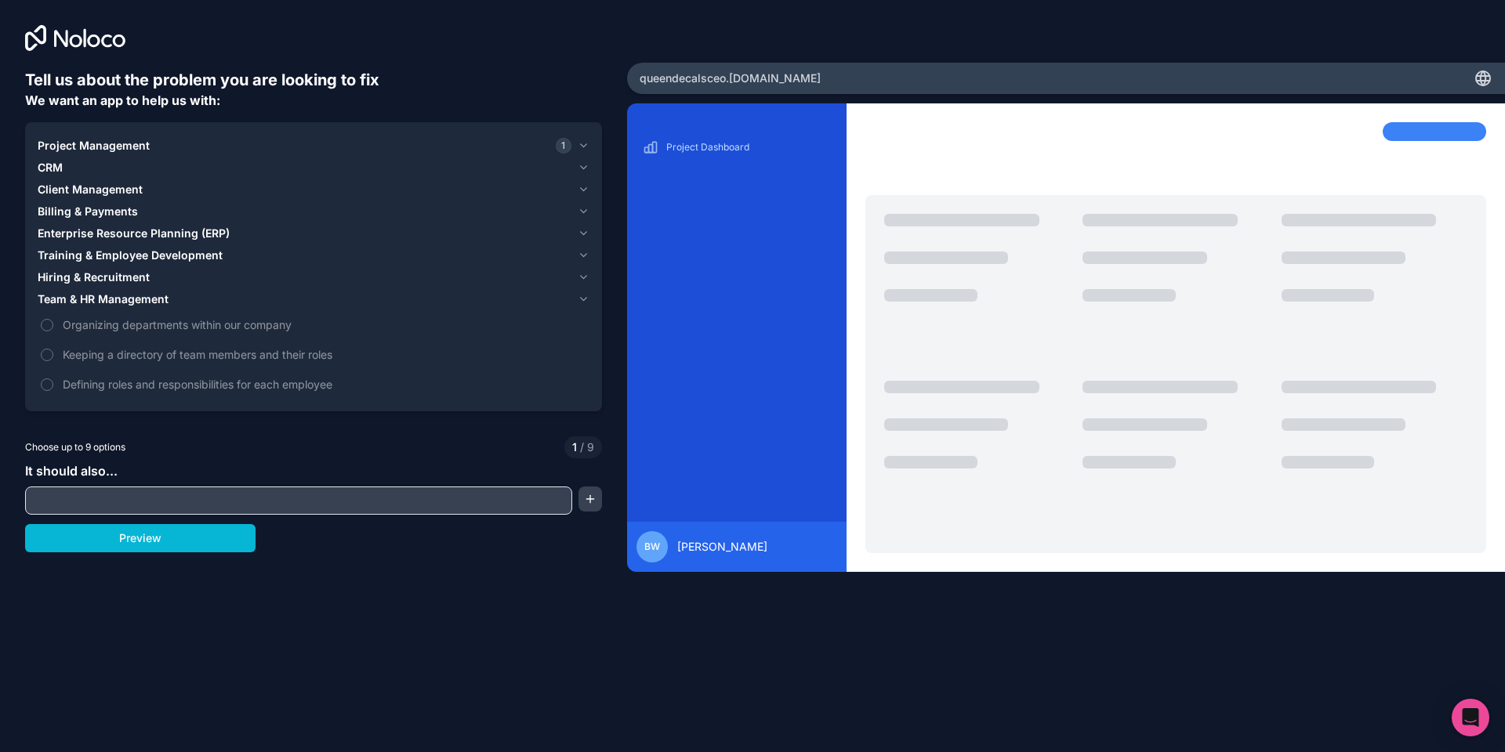
click at [100, 495] on input "text" at bounding box center [298, 501] width 539 height 22
type input "*"
click at [112, 276] on span "Hiring & Recruitment" at bounding box center [94, 278] width 112 height 16
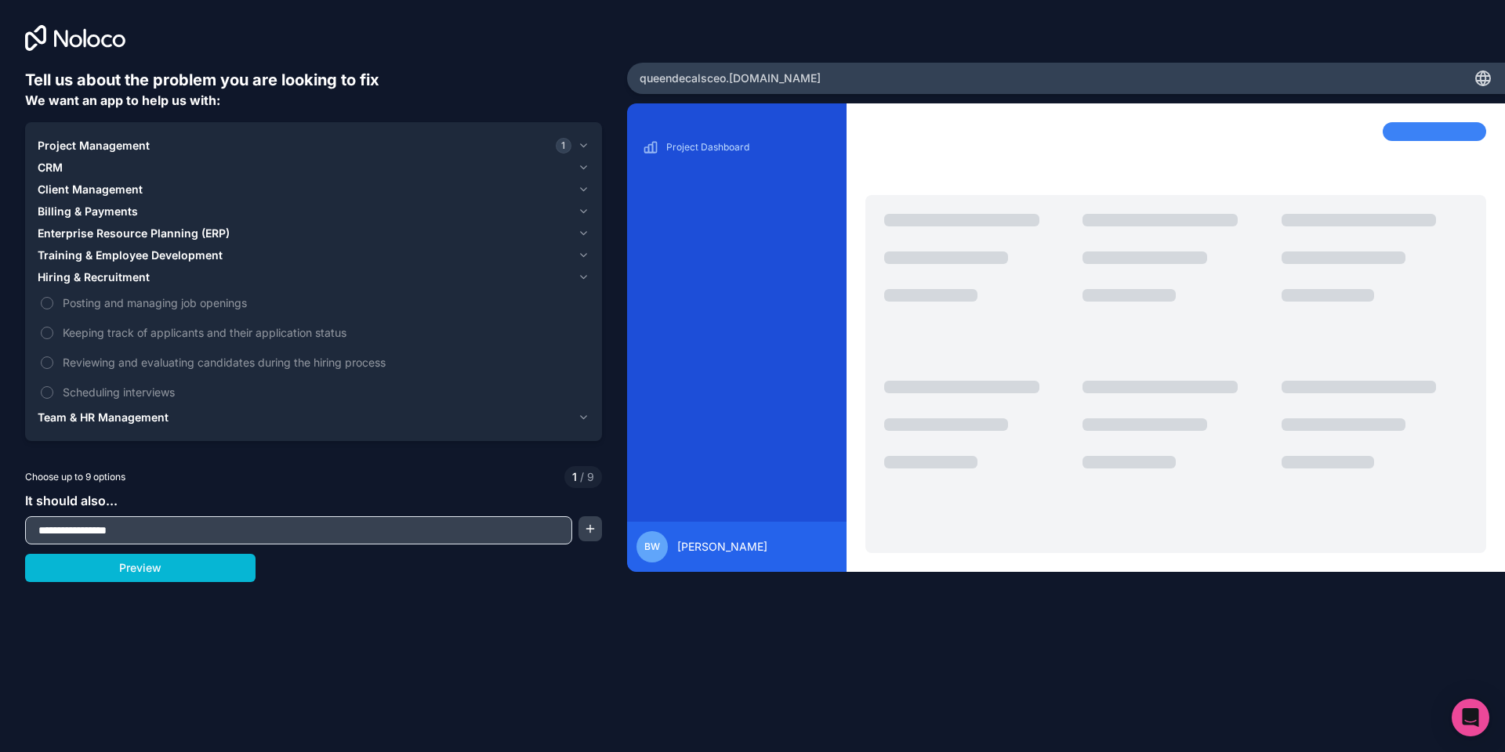
click at [150, 535] on input "**********" at bounding box center [298, 531] width 539 height 22
type input "*"
type input "**********"
click at [577, 531] on div "**********" at bounding box center [313, 531] width 577 height 28
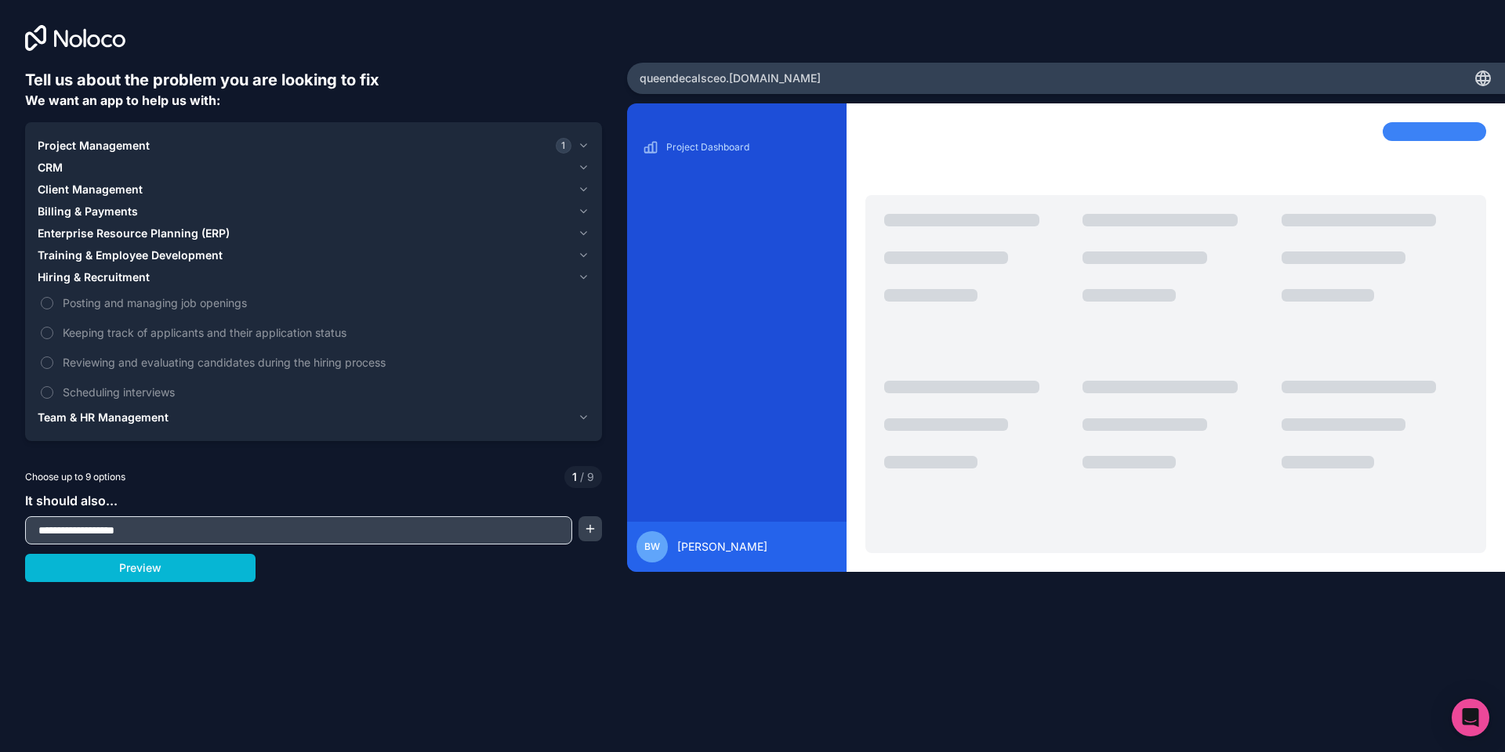
click at [587, 531] on button "button" at bounding box center [590, 529] width 24 height 25
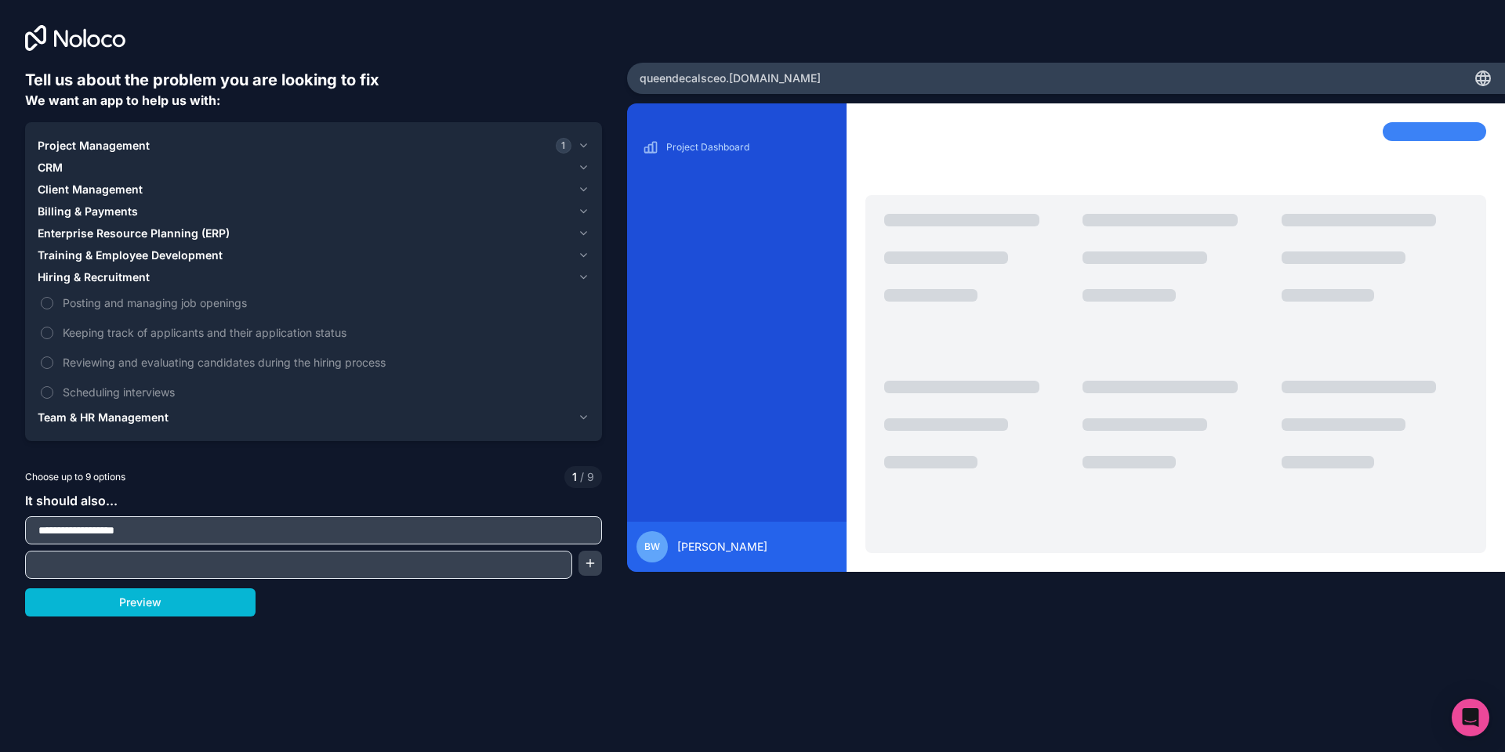
click at [393, 568] on input "text" at bounding box center [298, 565] width 539 height 22
type input "**********"
click at [144, 598] on button "Preview" at bounding box center [140, 603] width 230 height 28
click at [596, 567] on button "button" at bounding box center [590, 563] width 24 height 25
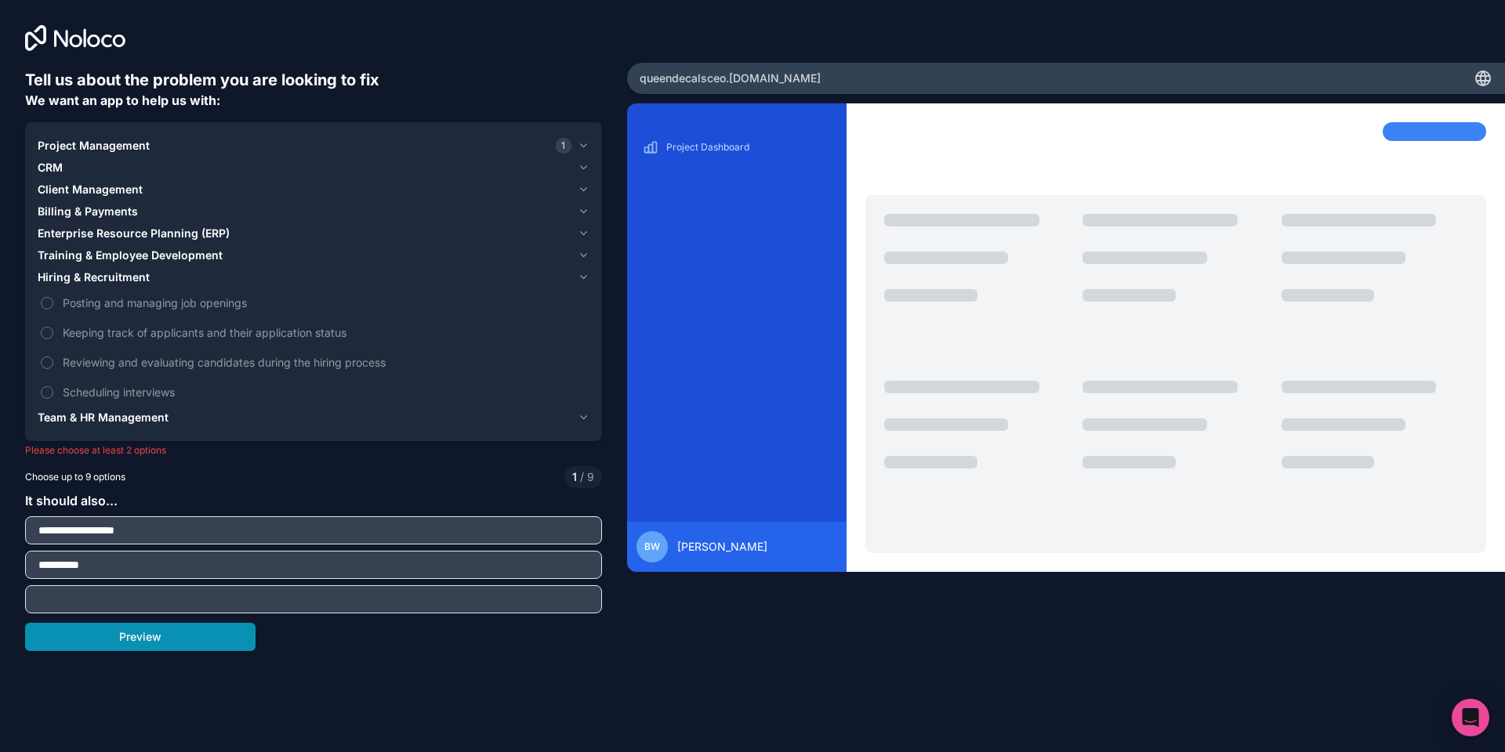
click at [36, 642] on button "Preview" at bounding box center [140, 637] width 230 height 28
click at [61, 147] on span "Project Management" at bounding box center [94, 146] width 112 height 16
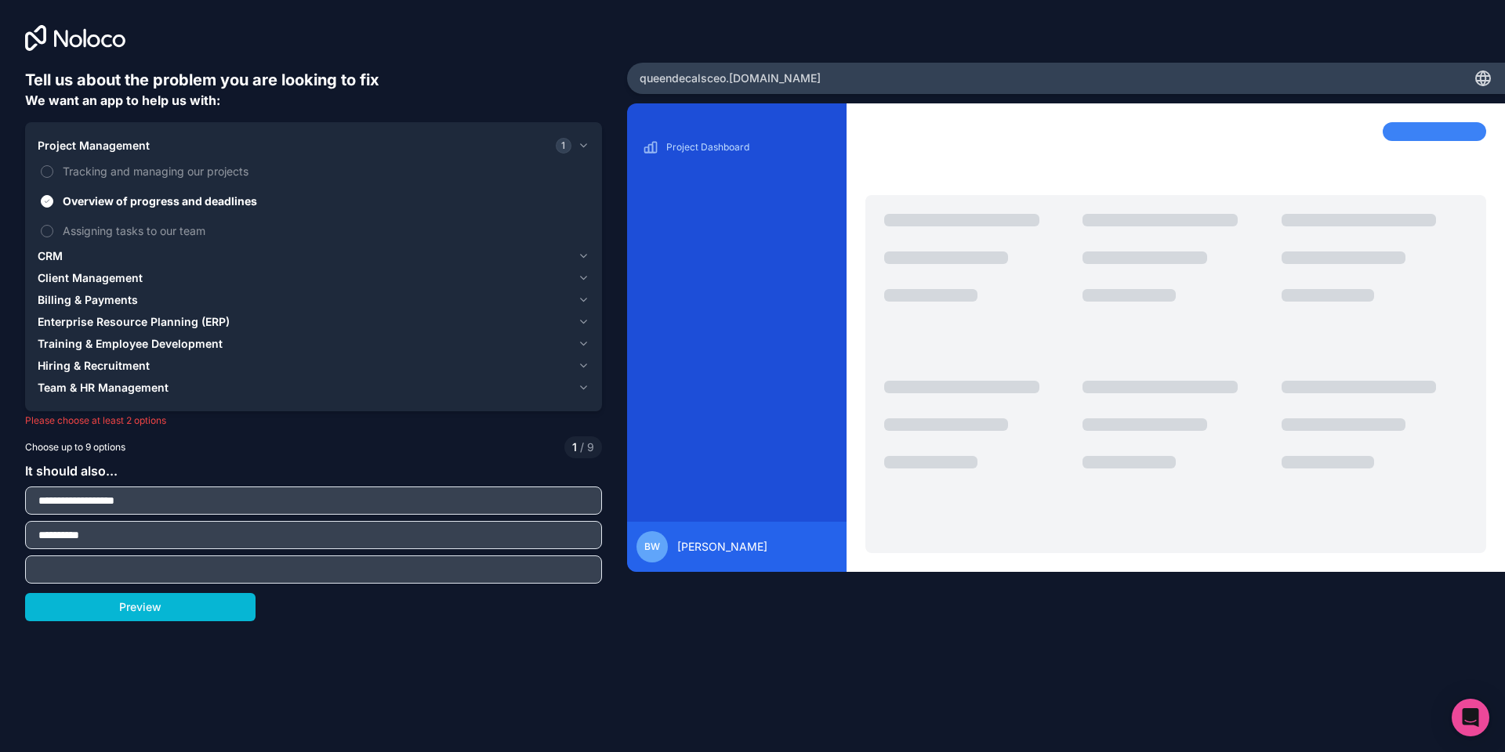
click at [58, 154] on button "Project Management 1" at bounding box center [314, 146] width 552 height 22
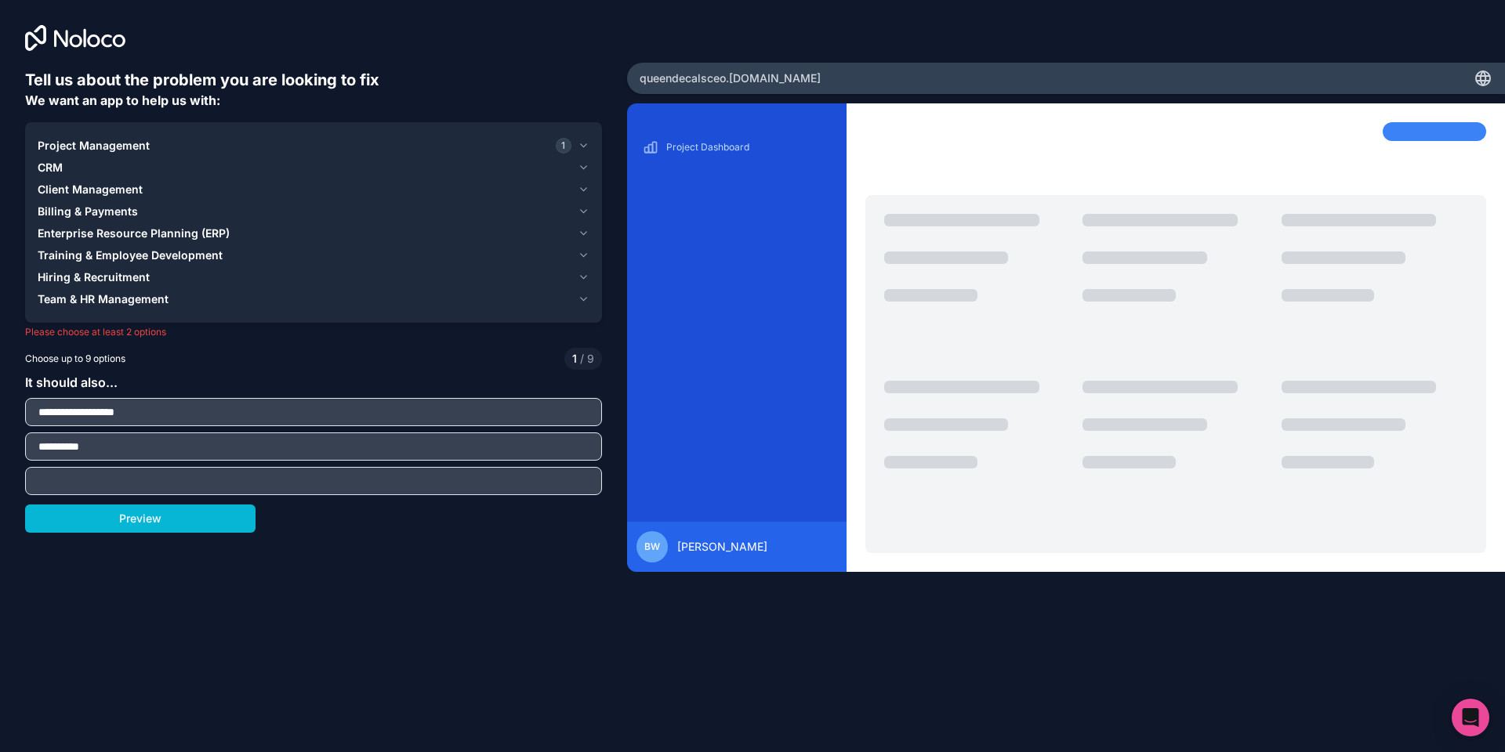
click at [67, 144] on span "Project Management" at bounding box center [94, 146] width 112 height 16
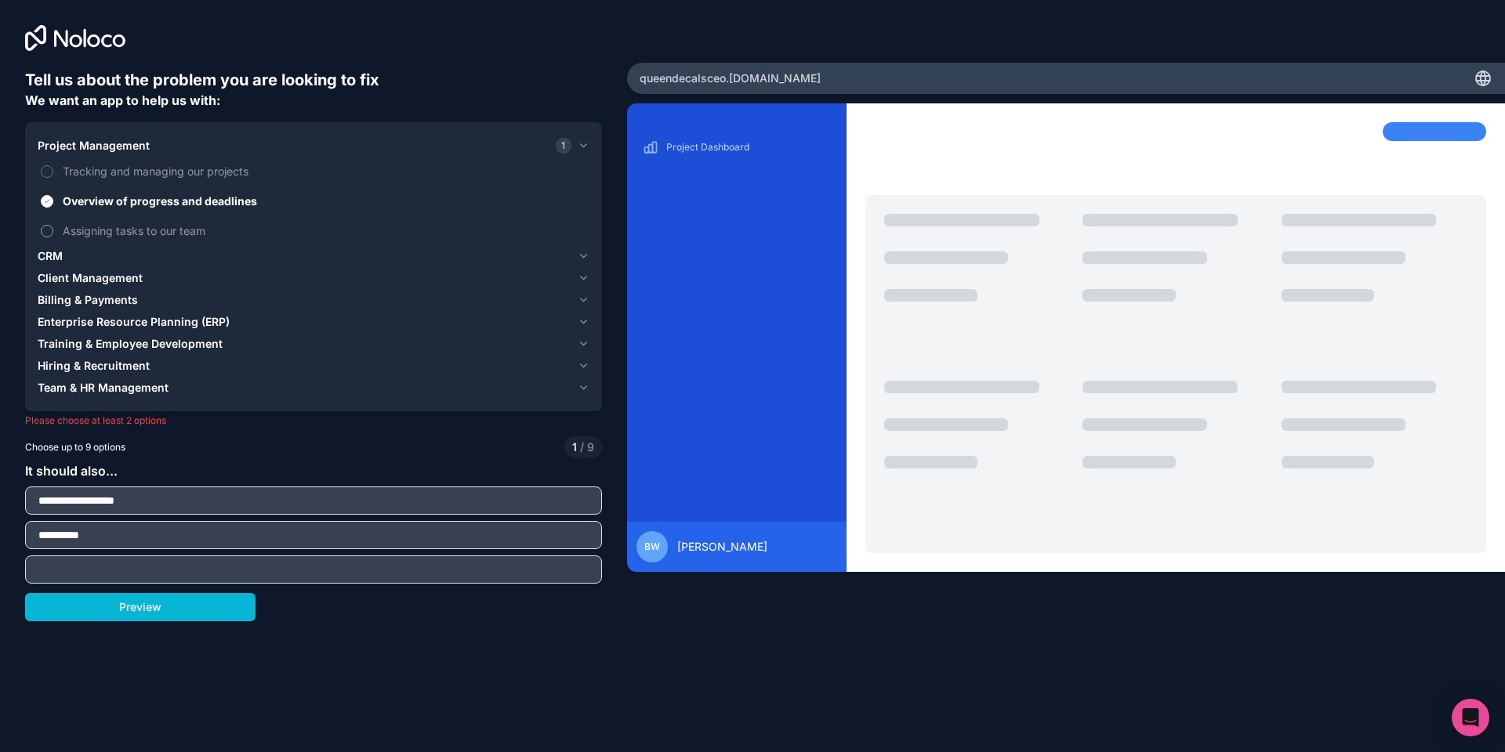
click at [94, 226] on span "Assigning tasks to our team" at bounding box center [325, 231] width 524 height 16
click at [53, 226] on button "Assigning tasks to our team" at bounding box center [47, 231] width 13 height 13
click at [161, 611] on button "Preview" at bounding box center [140, 607] width 230 height 28
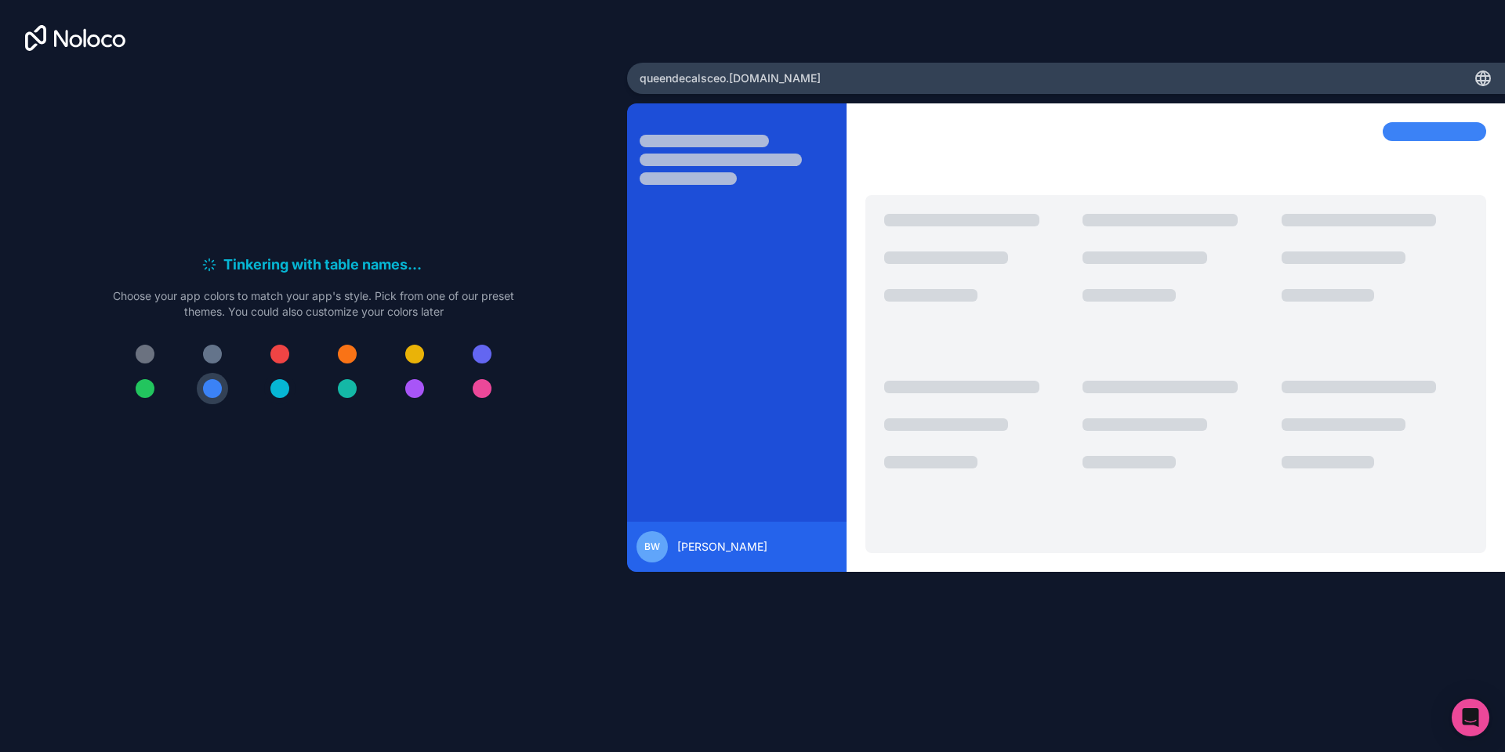
click at [274, 389] on div at bounding box center [279, 388] width 19 height 19
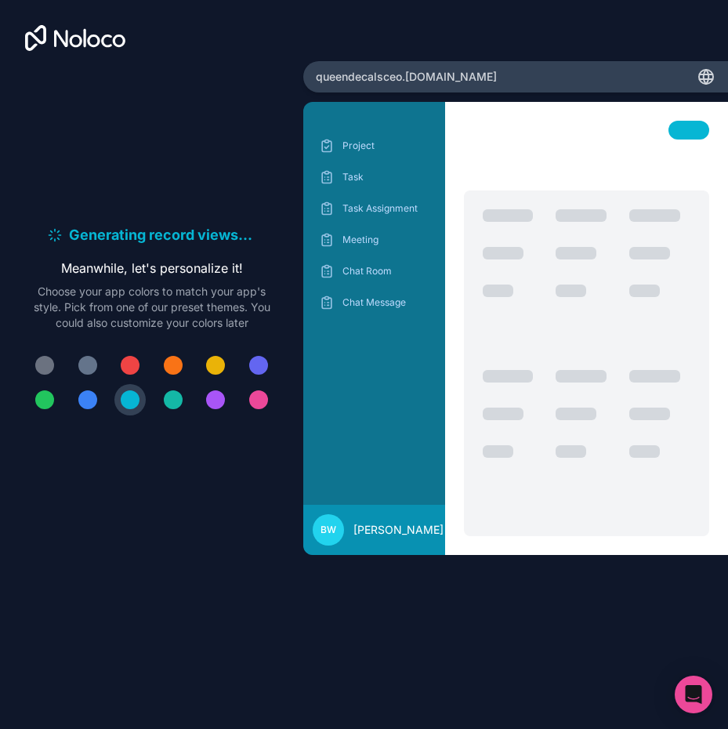
click at [119, 13] on div "Generating record views . . . Meanwhile, let's personalize it! Choose your app …" at bounding box center [151, 303] width 303 height 607
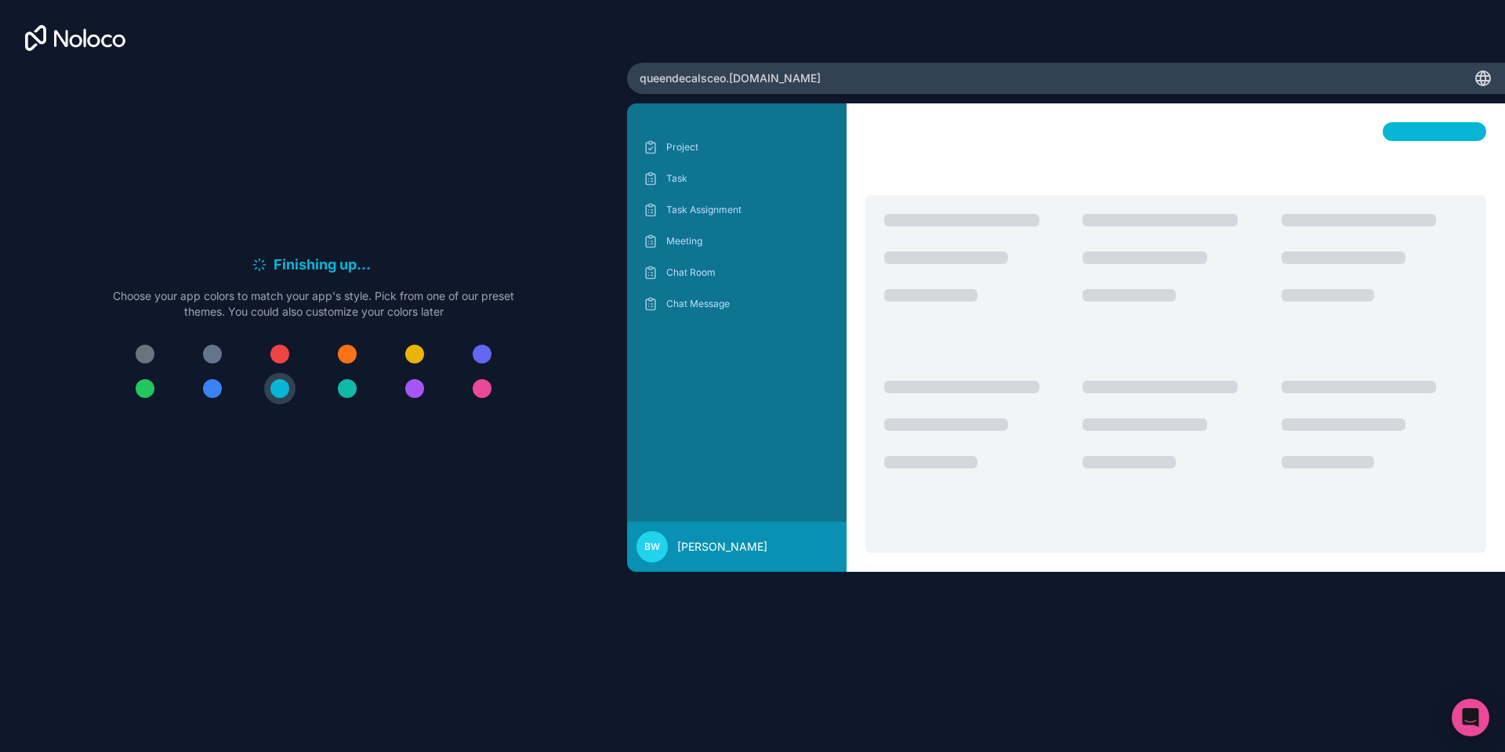
drag, startPoint x: 772, startPoint y: 78, endPoint x: 784, endPoint y: 78, distance: 11.8
click at [772, 78] on span "queendecalsceo .[DOMAIN_NAME]" at bounding box center [730, 79] width 181 height 16
